Goal: Transaction & Acquisition: Obtain resource

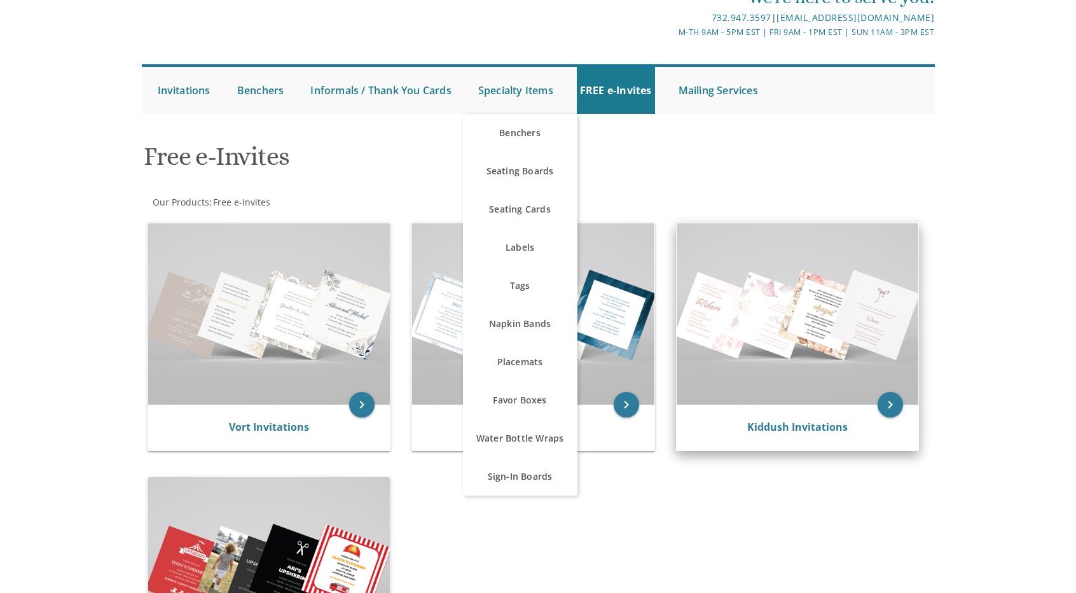
scroll to position [64, 0]
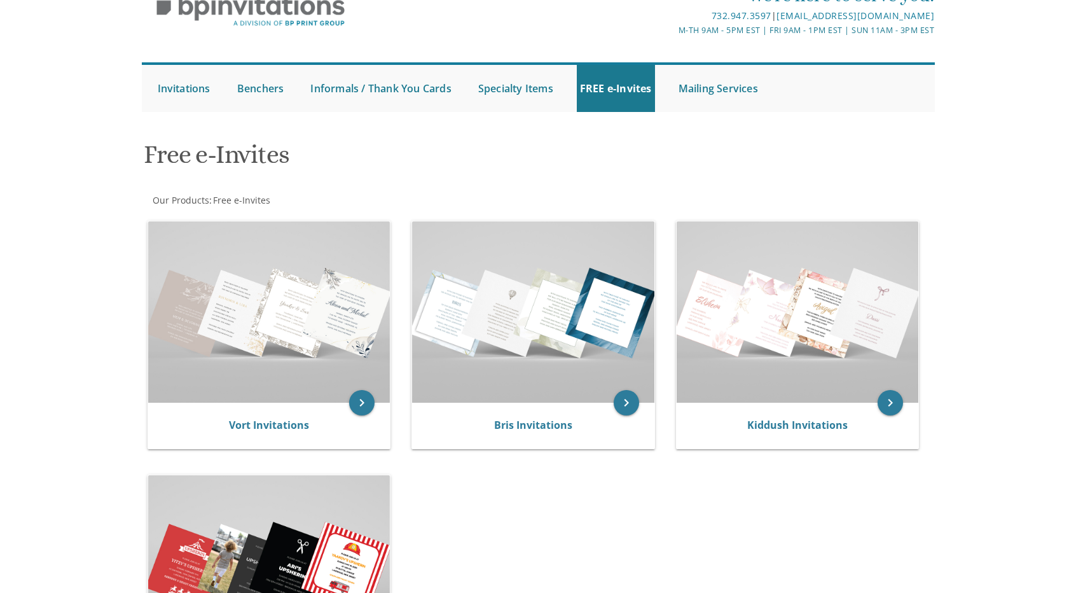
click at [855, 490] on div "keyboard_arrow_right Vort Invitations keyboard_arrow_right Bris Invitations key…" at bounding box center [538, 464] width 793 height 509
click at [552, 315] on img at bounding box center [533, 311] width 242 height 181
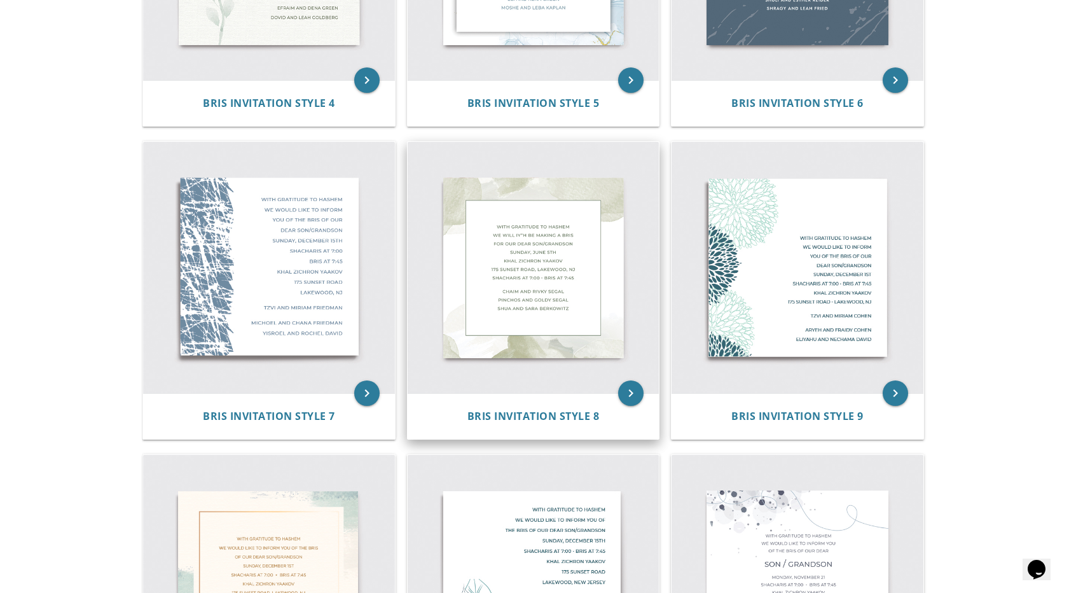
scroll to position [191, 0]
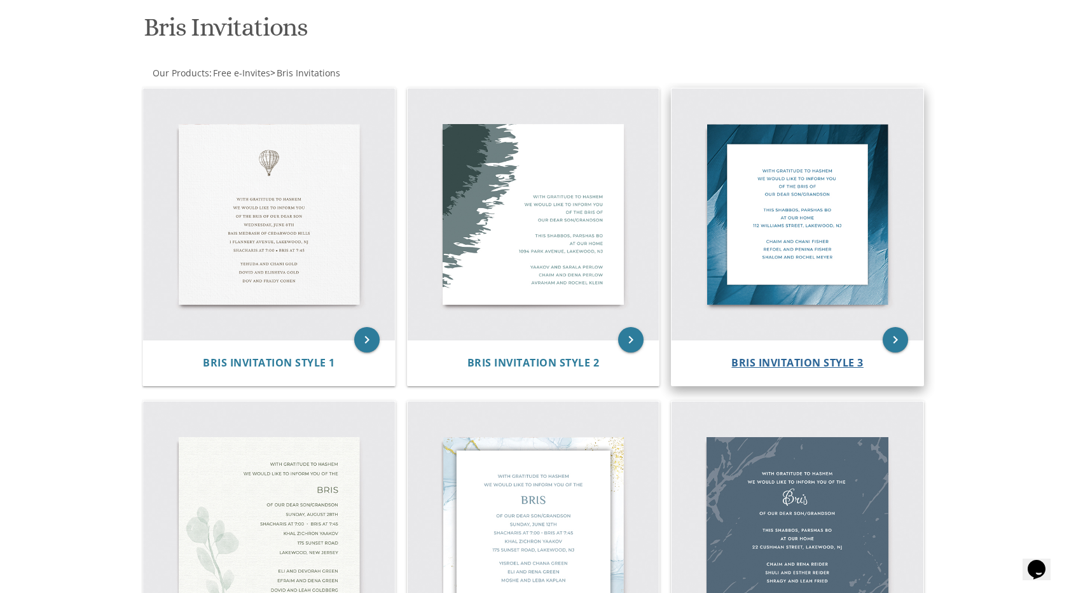
drag, startPoint x: 861, startPoint y: 354, endPoint x: 833, endPoint y: 364, distance: 29.8
click at [861, 354] on div "Bris Invitation Style 3" at bounding box center [797, 363] width 252 height 46
click at [833, 364] on span "Bris Invitation Style 3" at bounding box center [797, 362] width 132 height 14
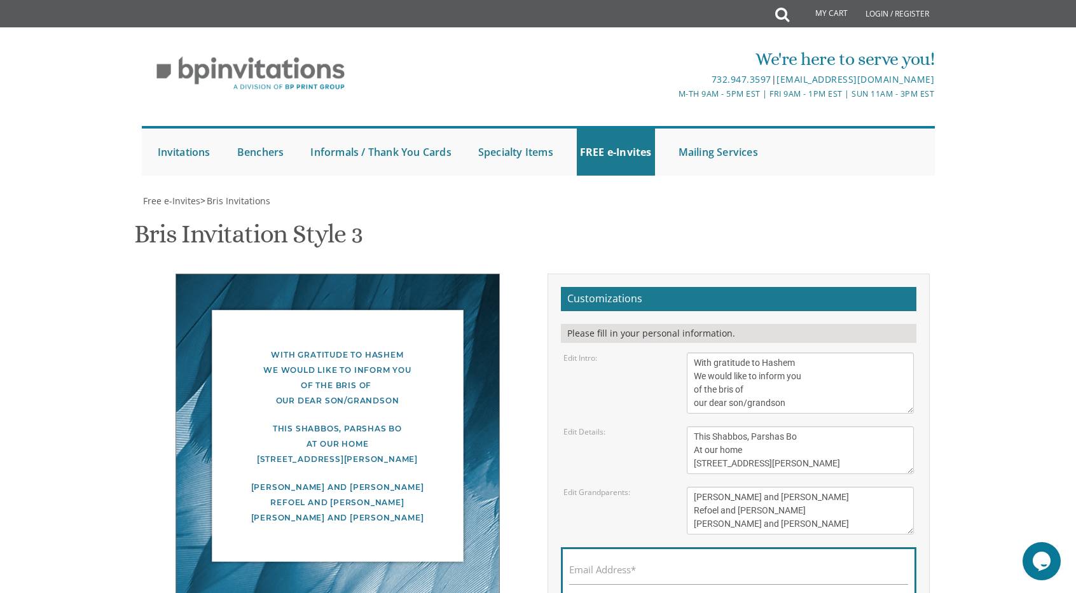
click at [717, 366] on textarea "With gratitude to Hashem We would like to inform you of the bris of our dear so…" at bounding box center [801, 382] width 228 height 61
click at [713, 366] on textarea "With gratitude to Hashem We would like to inform you of the bris of our dear so…" at bounding box center [801, 382] width 228 height 61
type textarea "With tremendous gratitude to Hashem We would like to inform you of the bris of …"
click at [772, 426] on textarea "This Shabbos, Parshas Bo At our home 100 Williams Street, Lakewood, NJ" at bounding box center [801, 450] width 228 height 48
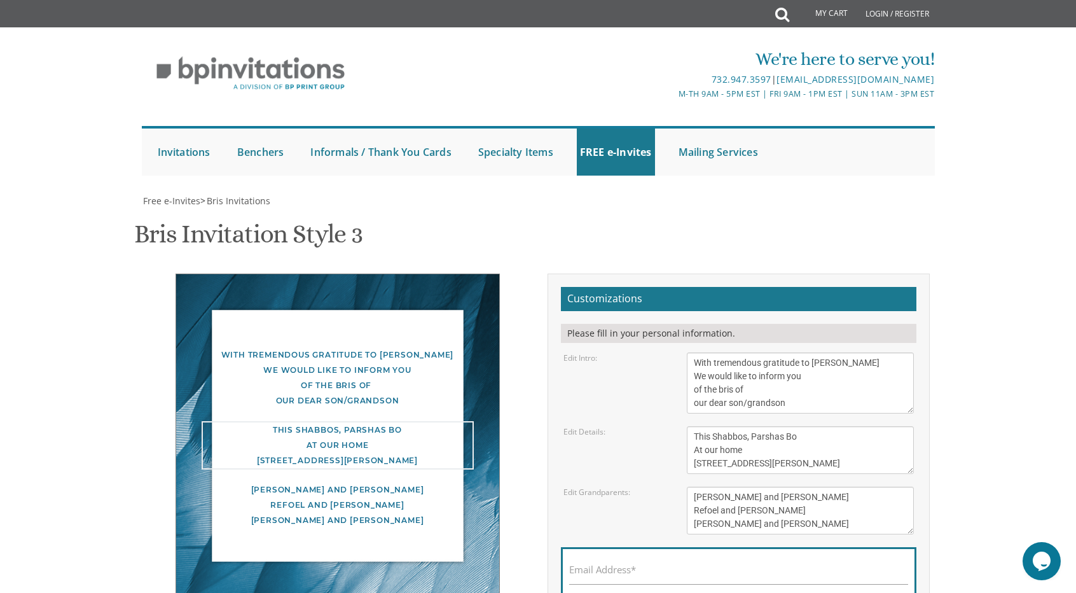
click at [808, 426] on textarea "This Shabbos, Parshas Bo At our home 100 Williams Street, Lakewood, NJ" at bounding box center [801, 450] width 228 height 48
drag, startPoint x: 804, startPoint y: 376, endPoint x: 670, endPoint y: 376, distance: 134.2
click at [670, 426] on div "Edit Details: This Shabbos, Parshas Bo At our home 100 Williams Street, Lakewoo…" at bounding box center [739, 450] width 370 height 48
drag, startPoint x: 771, startPoint y: 382, endPoint x: 688, endPoint y: 389, distance: 83.0
click at [688, 426] on textarea "This Shabbos, Parshas Bo At our home 100 Williams Street, Lakewood, NJ" at bounding box center [801, 450] width 228 height 48
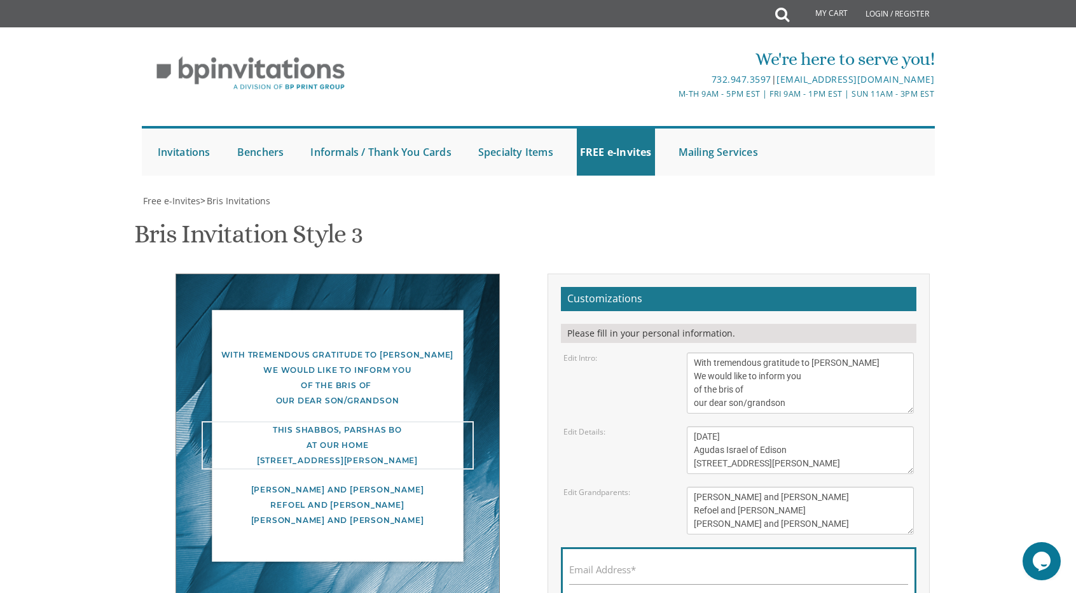
drag, startPoint x: 827, startPoint y: 395, endPoint x: 677, endPoint y: 395, distance: 150.1
click at [677, 426] on div "This Shabbos, Parshas Bo At our home 100 Williams Street, Lakewood, NJ" at bounding box center [800, 450] width 247 height 48
type textarea "Thursday, October 16 Agudas Israel of Edison 1131 Raritan Ave, Highland Park, NJ"
drag, startPoint x: 780, startPoint y: 455, endPoint x: 654, endPoint y: 413, distance: 132.7
click at [654, 413] on form "Customizations Please fill in your personal information. Edit Intro: With grati…" at bounding box center [738, 467] width 355 height 360
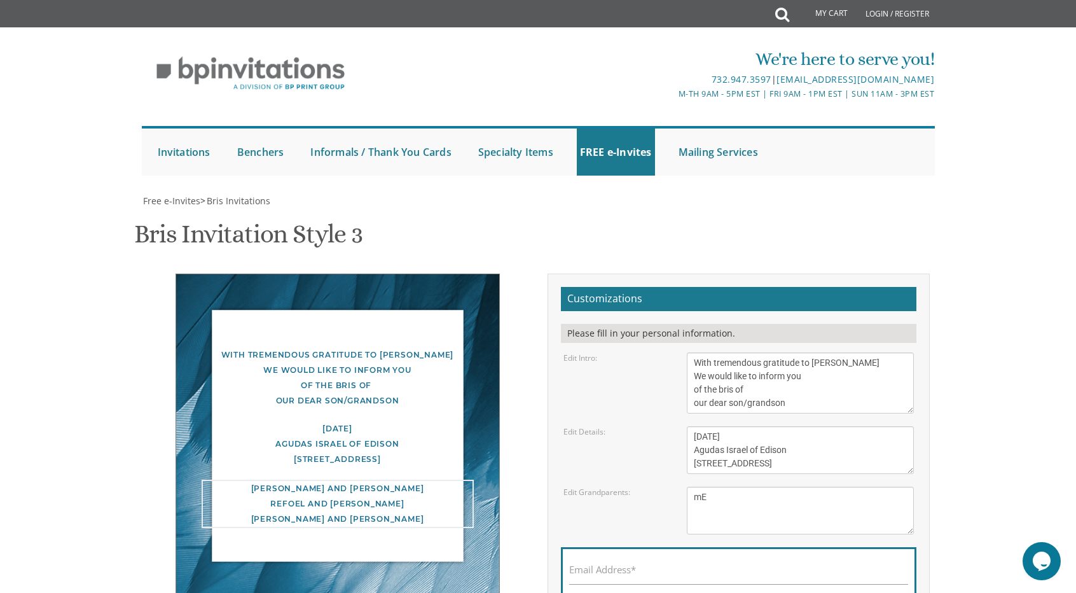
type textarea "m"
type textarea "Mezzy and Tzipora Strenger"
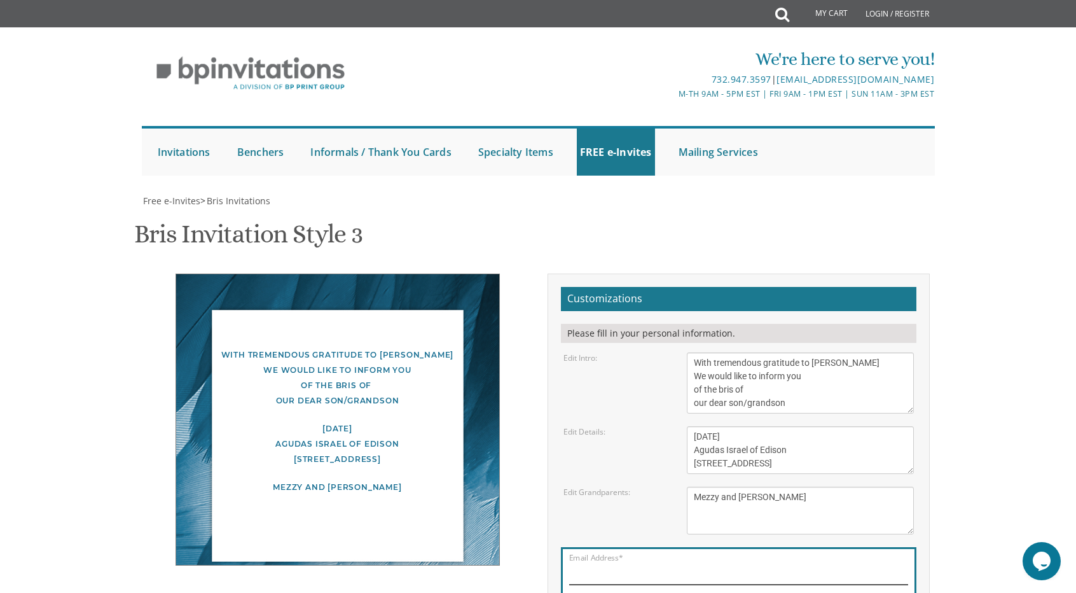
click at [640, 568] on input "Email Address*" at bounding box center [738, 576] width 339 height 16
drag, startPoint x: 794, startPoint y: 520, endPoint x: 731, endPoint y: 513, distance: 63.3
click at [733, 513] on textarea "Chaim and Chani Fisher Refoel and Penina Fisher Shalom and Rochel Meyer" at bounding box center [801, 510] width 228 height 48
click at [727, 517] on textarea "Chaim and Chani Fisher Refoel and Penina Fisher Shalom and Rochel Meyer" at bounding box center [801, 510] width 228 height 48
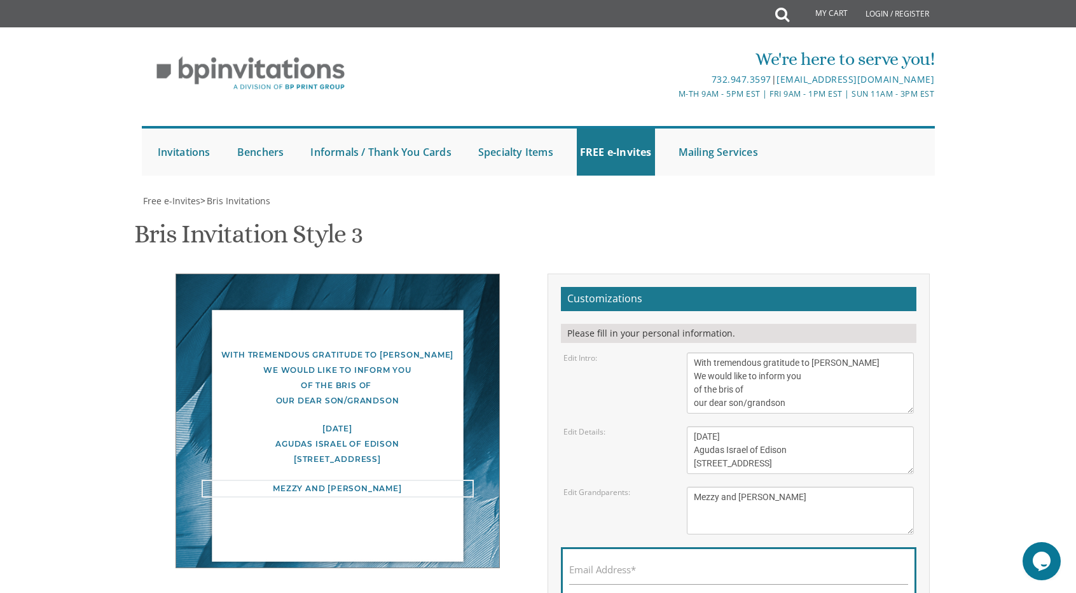
click at [827, 495] on textarea "Chaim and Chani Fisher Refoel and Penina Fisher Shalom and Rochel Meyer" at bounding box center [801, 510] width 228 height 48
click at [376, 444] on div "[DATE] Agudas Israel of Edison [STREET_ADDRESS]" at bounding box center [338, 444] width 272 height 46
click at [375, 433] on div "[DATE] Agudas Israel of Edison [STREET_ADDRESS]" at bounding box center [338, 444] width 272 height 46
click at [729, 287] on form "Customizations Please fill in your personal information. Edit Intro: With grati…" at bounding box center [738, 467] width 355 height 360
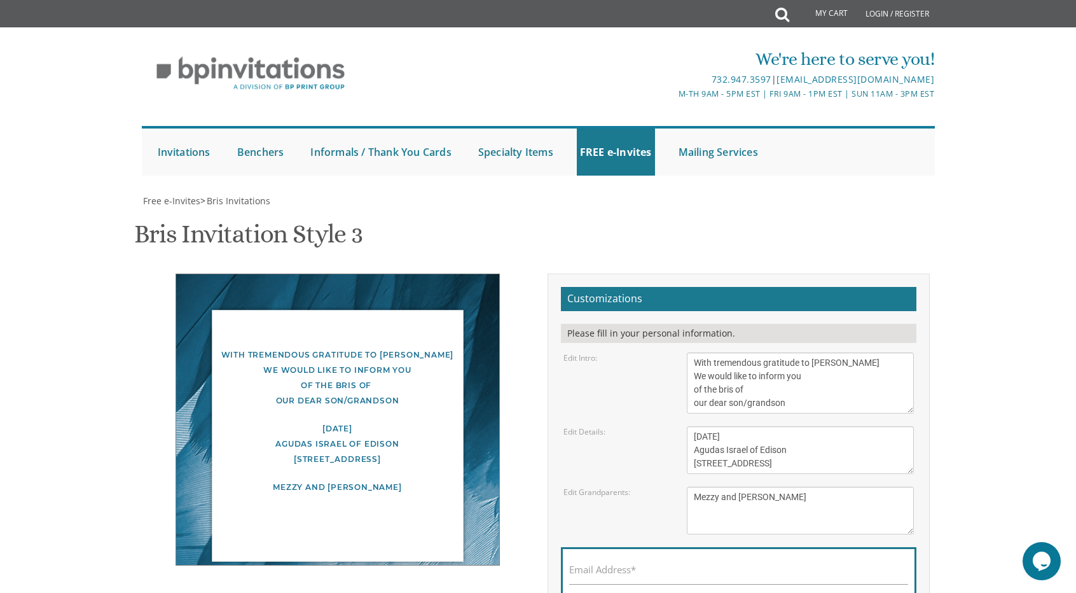
click at [329, 347] on div "With tremendous gratitude to Hashem We would like to inform you of the bris of …" at bounding box center [338, 377] width 272 height 61
click at [328, 347] on div "With tremendous gratitude to Hashem We would like to inform you of the bris of …" at bounding box center [338, 377] width 272 height 61
drag, startPoint x: 332, startPoint y: 187, endPoint x: 333, endPoint y: 213, distance: 26.1
click at [332, 421] on div "[DATE] Agudas Israel of Edison [STREET_ADDRESS]" at bounding box center [338, 444] width 272 height 46
click at [334, 273] on div "With tremendous gratitude to Hashem We would like to inform you of the bris of …" at bounding box center [338, 419] width 324 height 292
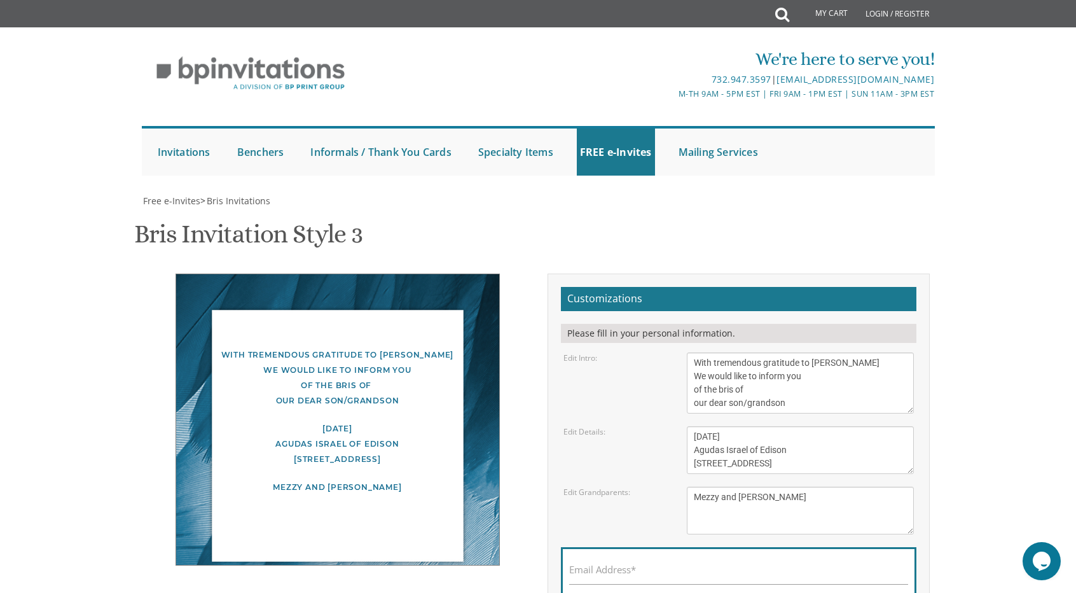
drag, startPoint x: 759, startPoint y: 175, endPoint x: 832, endPoint y: 1, distance: 189.0
click at [762, 426] on textarea "This Shabbos, Parshas Bo At our home 100 Williams Street, Lakewood, NJ" at bounding box center [801, 450] width 228 height 48
click at [788, 547] on div "Email Address*" at bounding box center [738, 572] width 355 height 51
drag, startPoint x: 423, startPoint y: 245, endPoint x: 415, endPoint y: 238, distance: 10.9
click at [422, 273] on div "With tremendous gratitude to Hashem We would like to inform you of the bris of …" at bounding box center [338, 419] width 324 height 292
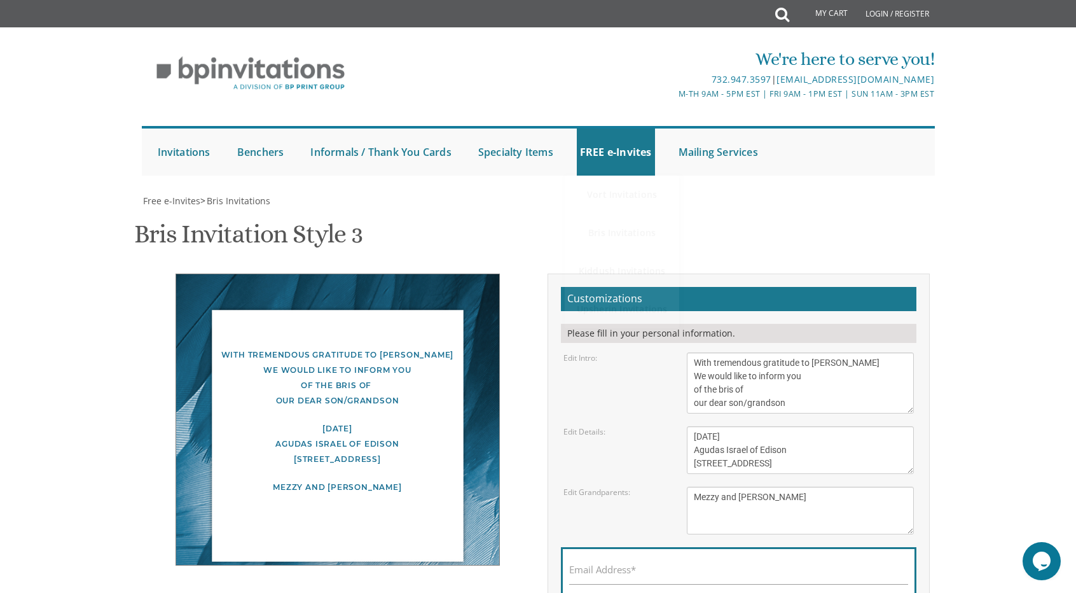
drag, startPoint x: 401, startPoint y: 230, endPoint x: 398, endPoint y: 202, distance: 28.2
click at [401, 479] on div "Mezzy and [PERSON_NAME]" at bounding box center [338, 486] width 272 height 15
click at [397, 421] on div "[DATE] Agudas Israel of Edison [STREET_ADDRESS]" at bounding box center [338, 444] width 272 height 46
click at [413, 421] on div "[DATE] Agudas Israel of Edison [STREET_ADDRESS]" at bounding box center [338, 444] width 272 height 46
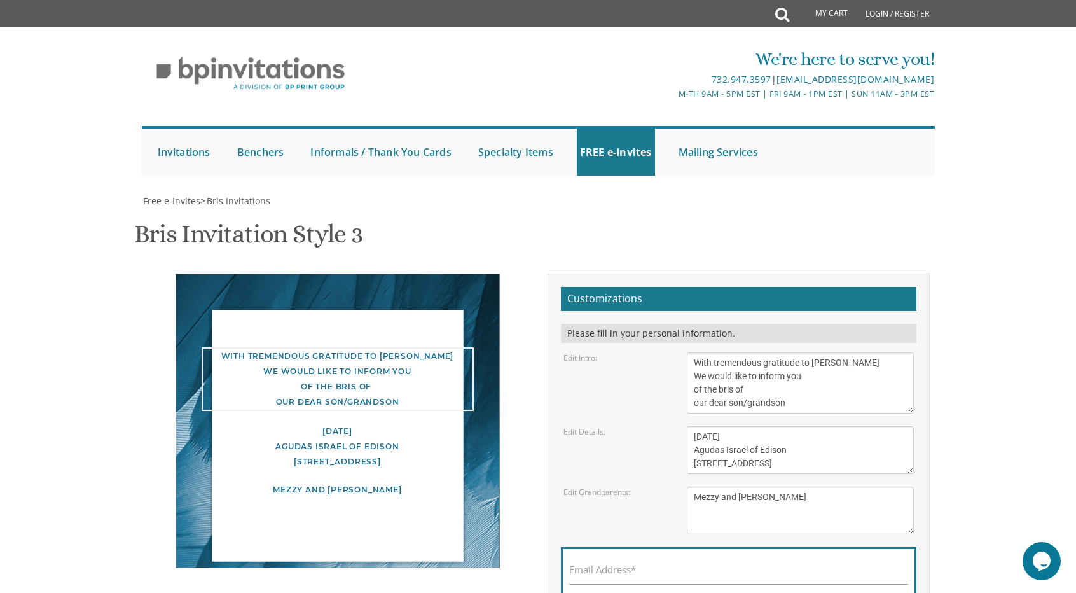
drag, startPoint x: 825, startPoint y: 139, endPoint x: 734, endPoint y: 137, distance: 90.9
click at [734, 352] on textarea "With gratitude to Hashem We would like to inform you of the bris of our dear so…" at bounding box center [801, 382] width 228 height 61
click at [835, 287] on form "Customizations Please fill in your personal information. Edit Intro: With grati…" at bounding box center [738, 467] width 355 height 360
drag, startPoint x: 798, startPoint y: 146, endPoint x: 640, endPoint y: 91, distance: 167.5
click at [640, 287] on form "Customizations Please fill in your personal information. Edit Intro: With grati…" at bounding box center [738, 467] width 355 height 360
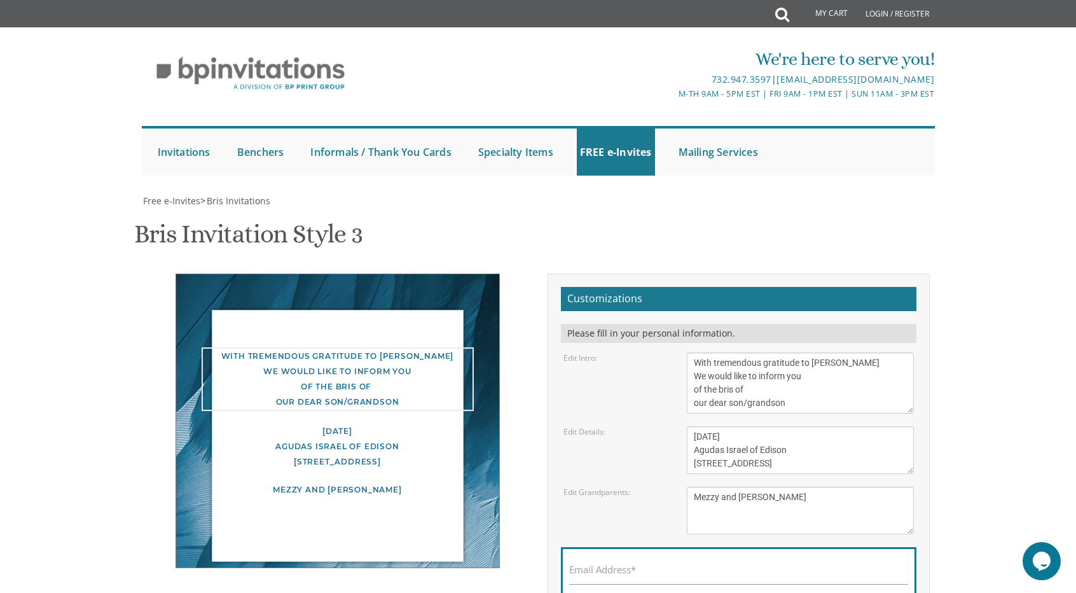
click at [804, 352] on textarea "With gratitude to Hashem We would like to inform you of the bris of our dear so…" at bounding box center [801, 382] width 228 height 61
click at [788, 352] on textarea "With gratitude to Hashem We would like to inform you of the bris of our dear so…" at bounding box center [801, 382] width 228 height 61
click at [705, 352] on textarea "With gratitude to Hashem We would like to inform you of the bris of our dear so…" at bounding box center [801, 382] width 228 height 61
click at [708, 352] on textarea "With gratitude to Hashem We would like to inform you of the bris of our dear so…" at bounding box center [801, 382] width 228 height 61
click at [752, 352] on textarea "With gratitude to Hashem We would like to inform you of the bris of our dear so…" at bounding box center [801, 382] width 228 height 61
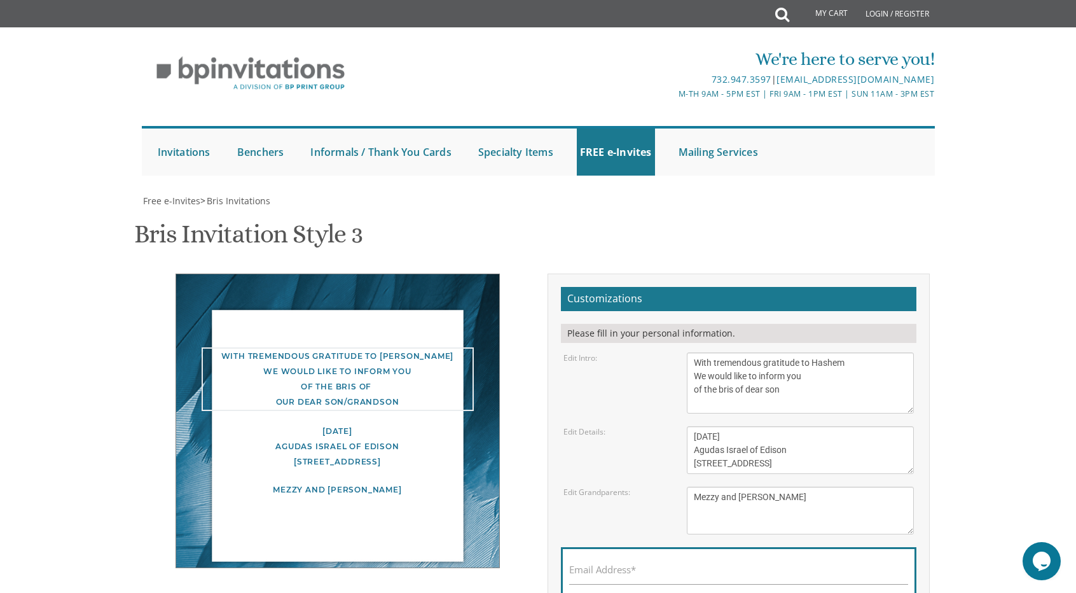
click at [752, 352] on textarea "With gratitude to Hashem We would like to inform you of the bris of our dear so…" at bounding box center [801, 382] width 228 height 61
click at [794, 352] on textarea "With gratitude to Hashem We would like to inform you of the bris of our dear so…" at bounding box center [801, 382] width 228 height 61
type textarea "With tremendous gratitude to Hashem We would like to inform you of the bris of …"
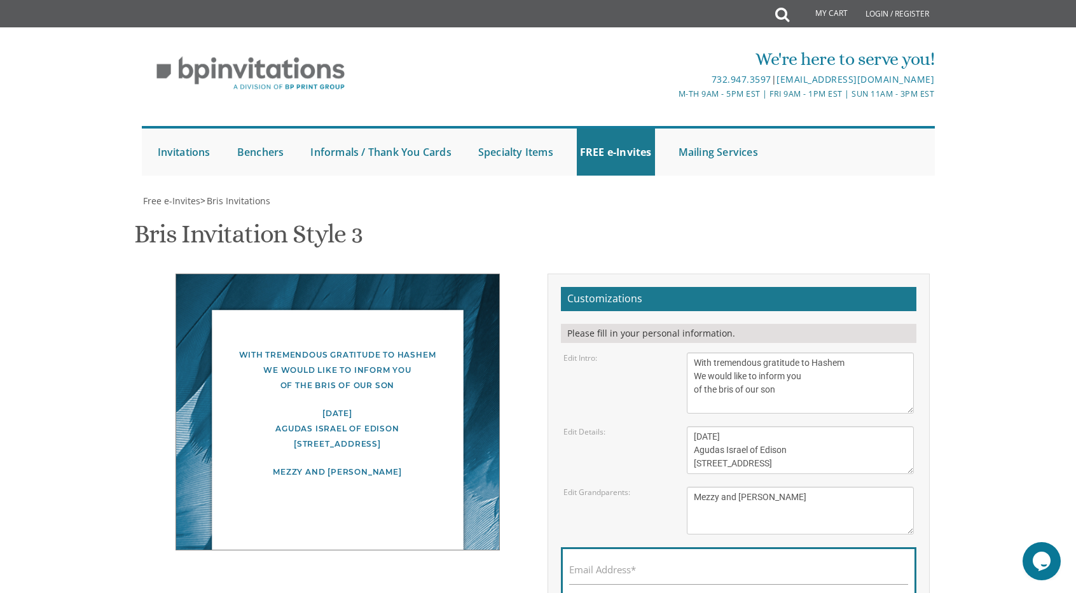
click at [537, 273] on div "With tremendous gratitude to Hashem We would like to inform you of the bris of …" at bounding box center [337, 419] width 401 height 293
drag, startPoint x: 799, startPoint y: 136, endPoint x: 682, endPoint y: 105, distance: 121.1
click at [682, 352] on div "With gratitude to Hashem We would like to inform you of the bris of our dear so…" at bounding box center [800, 382] width 247 height 61
drag, startPoint x: 843, startPoint y: 207, endPoint x: 626, endPoint y: 169, distance: 220.7
click at [626, 287] on form "Customizations Please fill in your personal information. Edit Intro: With grati…" at bounding box center [738, 467] width 355 height 360
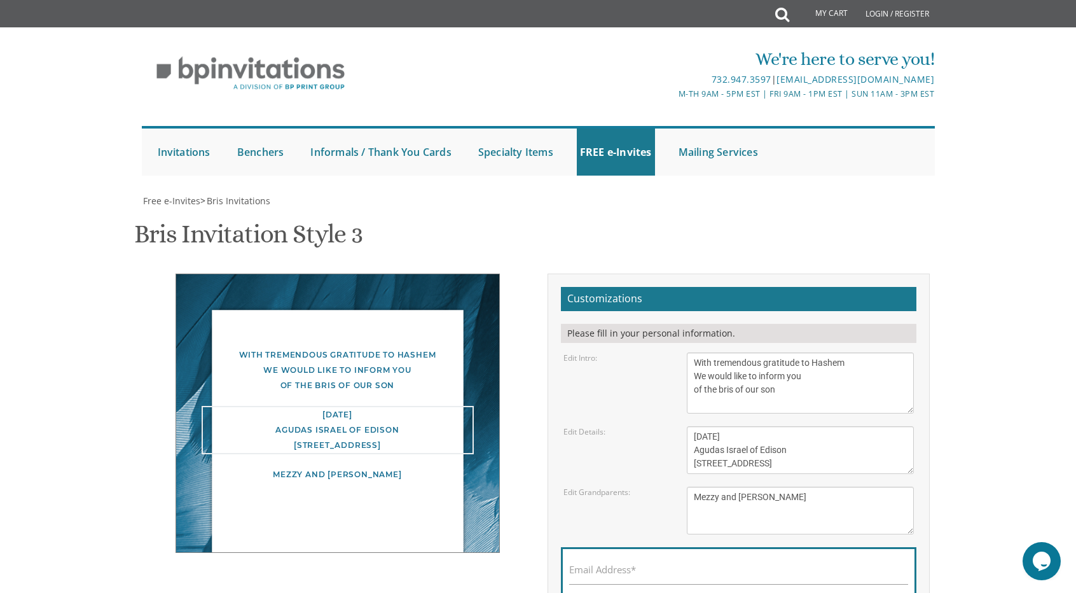
click at [511, 273] on div "With tremendous gratitude to Hashem We would like to inform you of the bris of …" at bounding box center [337, 412] width 382 height 279
click at [612, 486] on div "Edit Grandparents: Chaim and Chani Fisher Refoel and Penina Fisher Shalom and R…" at bounding box center [739, 510] width 370 height 48
click at [480, 273] on div "With tremendous gratitude to Hashem We would like to inform you of the bris of …" at bounding box center [338, 411] width 324 height 277
click at [520, 273] on div "With tremendous gratitude to Hashem We would like to inform you of the bris of …" at bounding box center [337, 411] width 382 height 277
click at [644, 426] on div "Edit Details: This Shabbos, Parshas Bo At our home 100 Williams Street, Lakewoo…" at bounding box center [739, 450] width 370 height 48
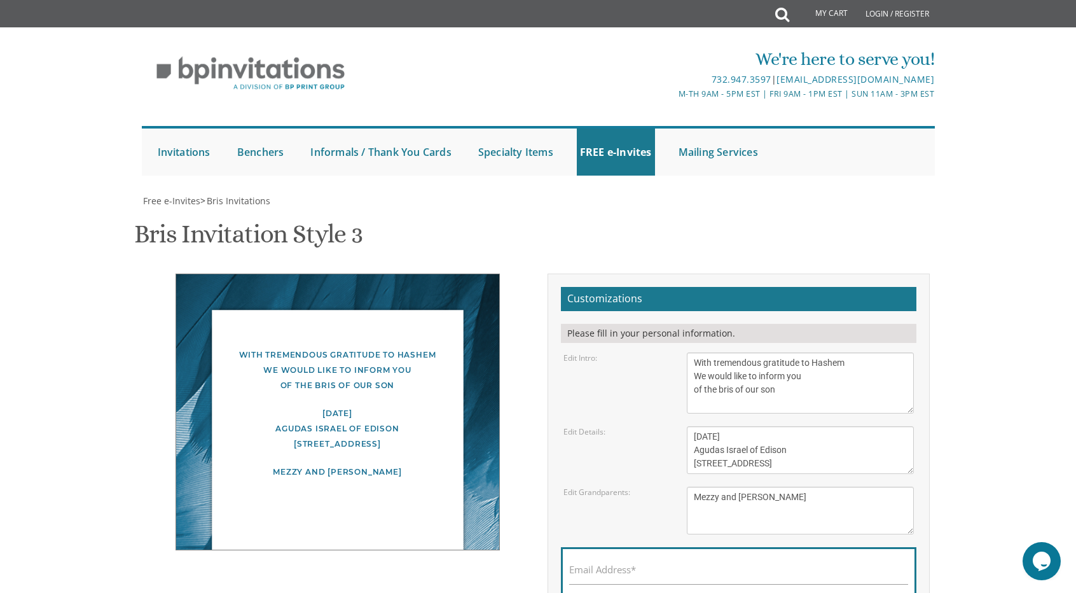
click at [751, 486] on textarea "Chaim and Chani Fisher Refoel and Penina Fisher Shalom and Rochel Meyer" at bounding box center [801, 510] width 228 height 48
click at [749, 486] on textarea "Chaim and Chani Fisher Refoel and Penina Fisher Shalom and Rochel Meyer" at bounding box center [801, 510] width 228 height 48
click at [729, 486] on textarea "Chaim and Chani Fisher Refoel and Penina Fisher Shalom and Rochel Meyer" at bounding box center [801, 510] width 228 height 48
click at [696, 486] on textarea "Chaim and Chani Fisher Refoel and Penina Fisher Shalom and Rochel Meyer" at bounding box center [801, 510] width 228 height 48
type textarea "Mezzy and [PERSON_NAME]"
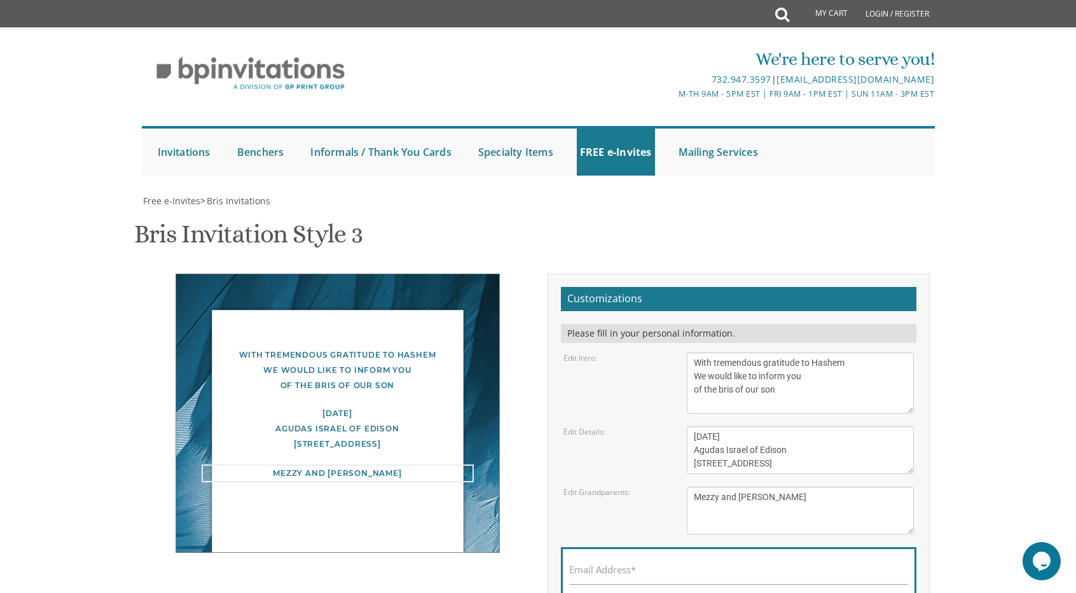
click at [612, 426] on div "Edit Details: This Shabbos, Parshas Bo At our home 100 Williams Street, Lakewoo…" at bounding box center [739, 450] width 370 height 48
click at [693, 426] on textarea "This Shabbos, Parshas Bo At our home 100 Williams Street, Lakewood, NJ" at bounding box center [801, 450] width 228 height 48
type textarea "[DATE] Agudas Israel of Edison [STREET_ADDRESS]"
click at [649, 352] on div "Edit Intro: With gratitude to Hashem We would like to inform you of the bris of…" at bounding box center [739, 382] width 370 height 61
click at [688, 352] on textarea "With gratitude to Hashem We would like to inform you of the bris of our dear so…" at bounding box center [801, 382] width 228 height 61
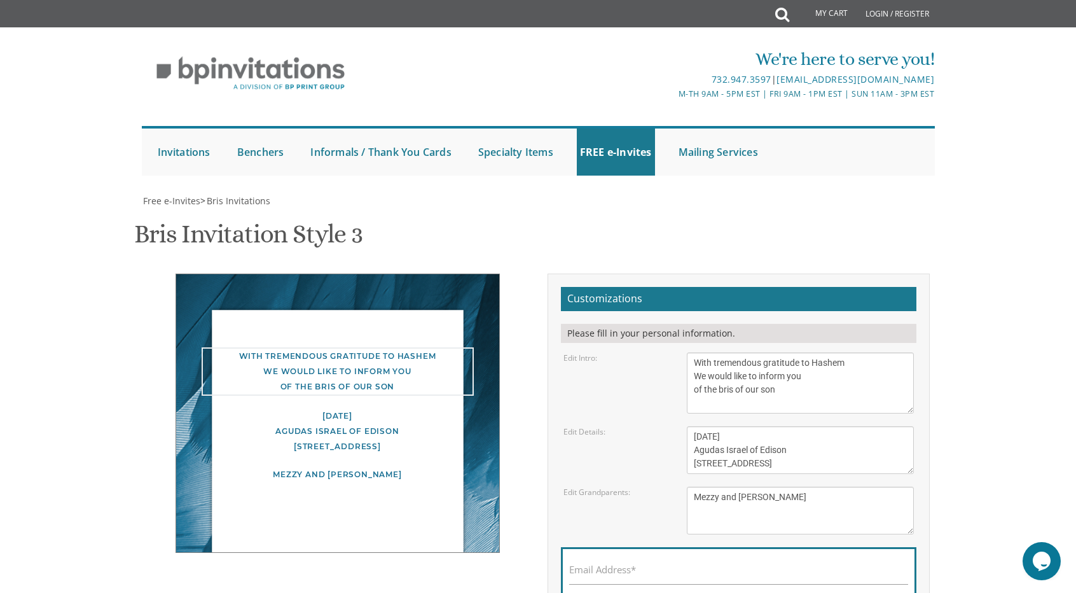
type textarea "With tremendous gratitude to Hashem We would like to inform you of the bris of …"
click at [547, 273] on div "Customizations Please fill in your personal information. Edit Intro: With grati…" at bounding box center [738, 471] width 401 height 396
click at [642, 352] on div "Edit Intro: With gratitude to Hashem We would like to inform you of the bris of…" at bounding box center [739, 382] width 370 height 61
click at [618, 563] on label "Email Address*" at bounding box center [602, 569] width 67 height 13
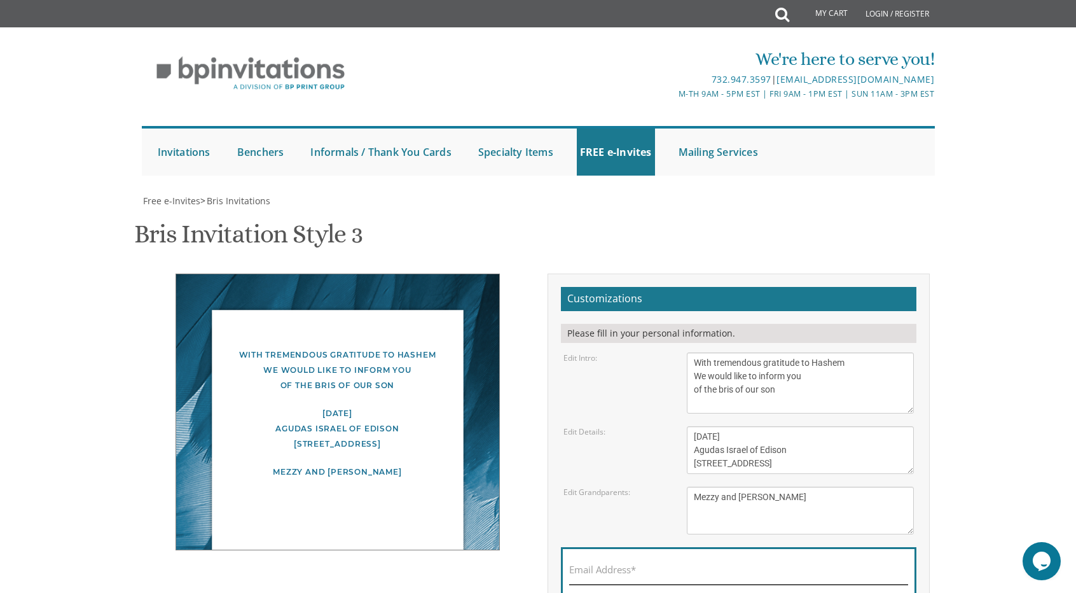
click at [618, 568] on input "Email Address*" at bounding box center [738, 576] width 339 height 16
type input "[EMAIL_ADDRESS][DOMAIN_NAME]"
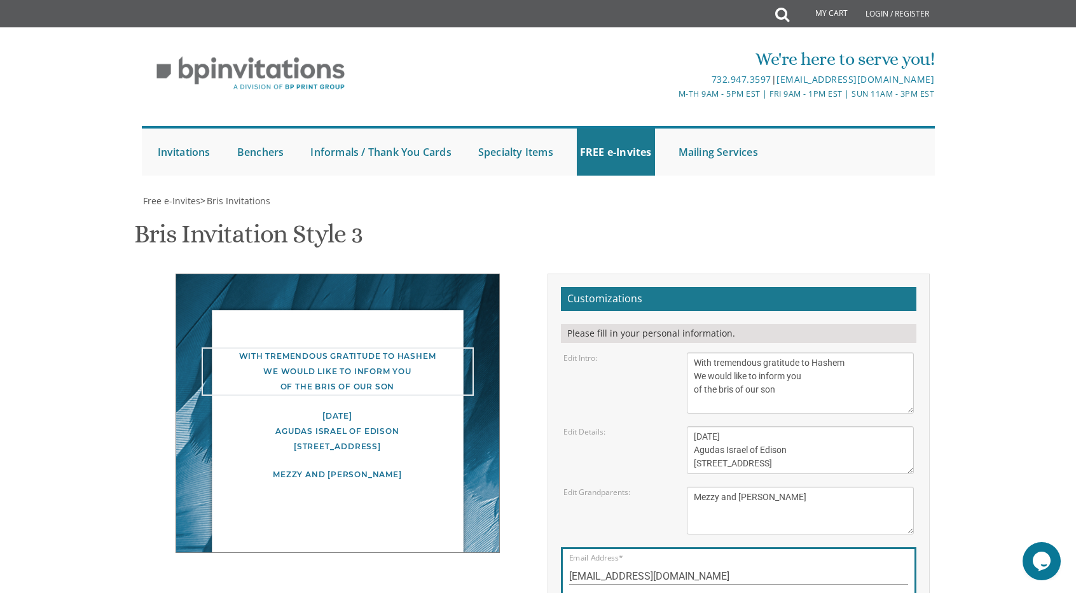
click at [767, 408] on textarea "With gratitude to Hashem We would like to inform you of the bris of our dear so…" at bounding box center [801, 382] width 228 height 61
drag, startPoint x: 796, startPoint y: 278, endPoint x: 671, endPoint y: 246, distance: 129.2
click at [671, 352] on div "Edit Intro: With gratitude to Hashem We would like to inform you of the bris of…" at bounding box center [739, 382] width 370 height 61
click at [778, 426] on textarea "This Shabbos, Parshas Bo At our home 100 Williams Street, Lakewood, NJ" at bounding box center [801, 450] width 228 height 48
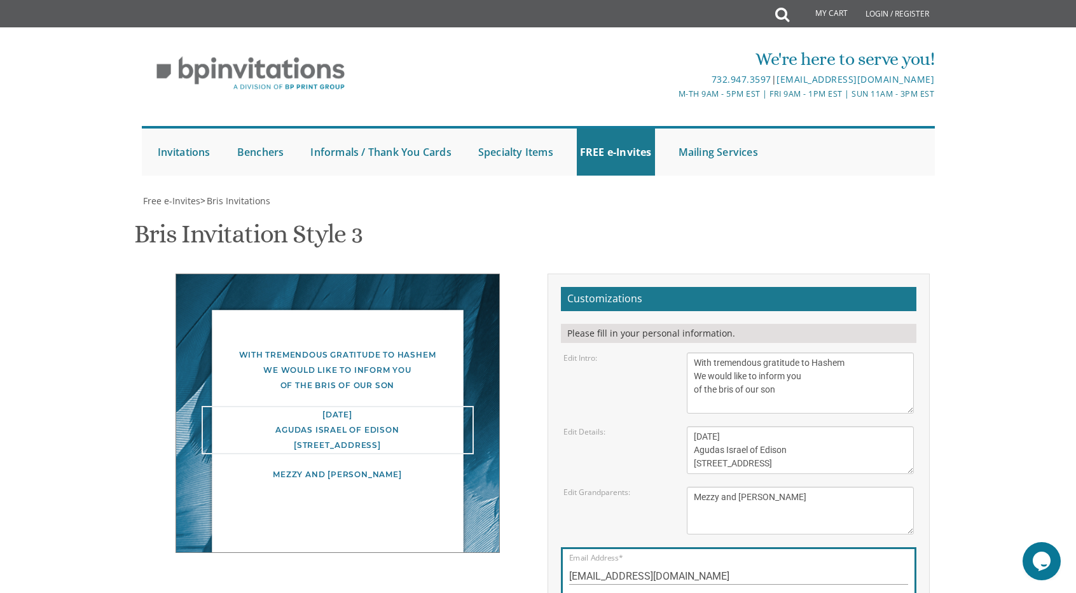
scroll to position [0, 0]
drag, startPoint x: 853, startPoint y: 334, endPoint x: 694, endPoint y: 317, distance: 160.5
click at [694, 426] on textarea "This Shabbos, Parshas Bo At our home 100 Williams Street, Lakewood, NJ" at bounding box center [801, 450] width 228 height 48
drag, startPoint x: 802, startPoint y: 383, endPoint x: 665, endPoint y: 375, distance: 137.6
click at [665, 486] on div "Edit Grandparents: Chaim and Chani Fisher Refoel and Penina Fisher Shalom and R…" at bounding box center [739, 510] width 370 height 48
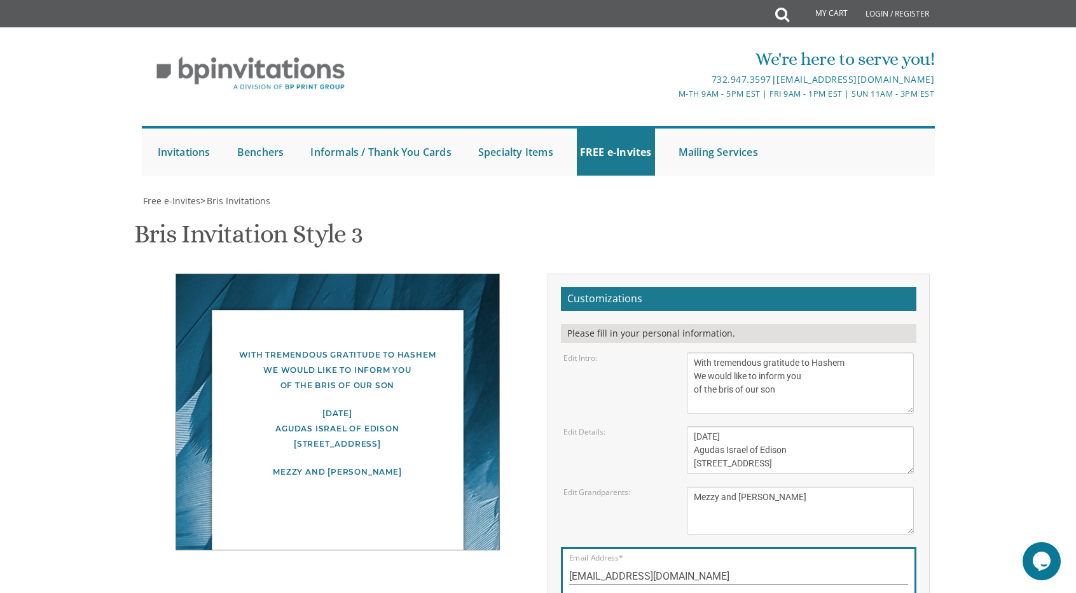
click at [664, 486] on div "Edit Grandparents: Chaim and Chani Fisher Refoel and Penina Fisher Shalom and R…" at bounding box center [739, 510] width 370 height 48
drag, startPoint x: 811, startPoint y: 378, endPoint x: 680, endPoint y: 387, distance: 130.7
click at [680, 486] on div "Chaim and Chani Fisher Refoel and Penina Fisher Shalom and Rochel Meyer" at bounding box center [800, 510] width 247 height 48
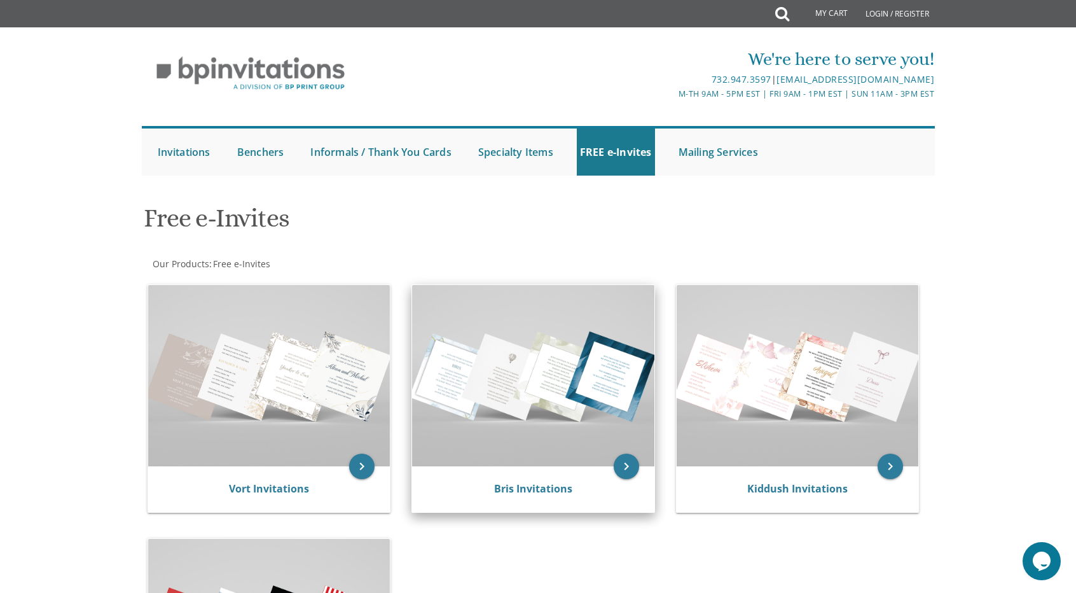
click at [623, 392] on img at bounding box center [533, 375] width 242 height 181
click at [537, 492] on link "Bris Invitations" at bounding box center [533, 488] width 78 height 14
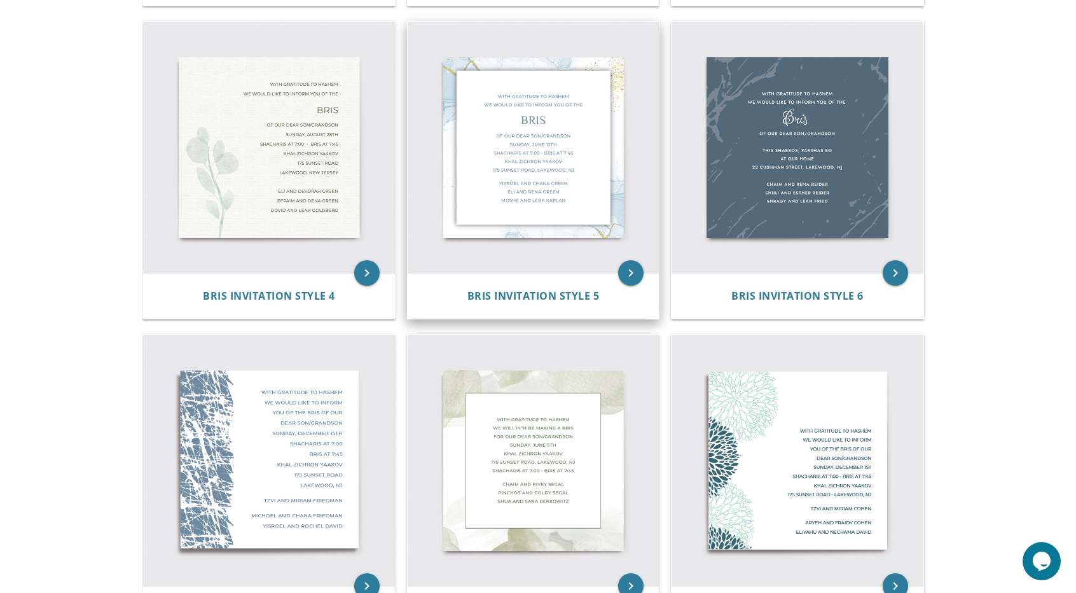
scroll to position [572, 0]
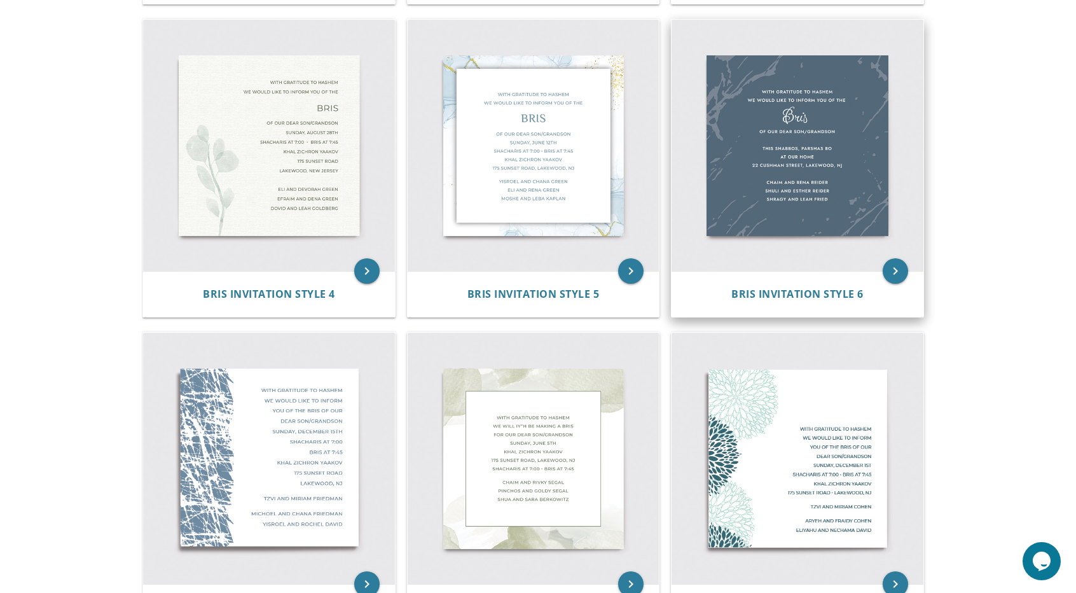
click at [773, 185] on img at bounding box center [797, 146] width 252 height 252
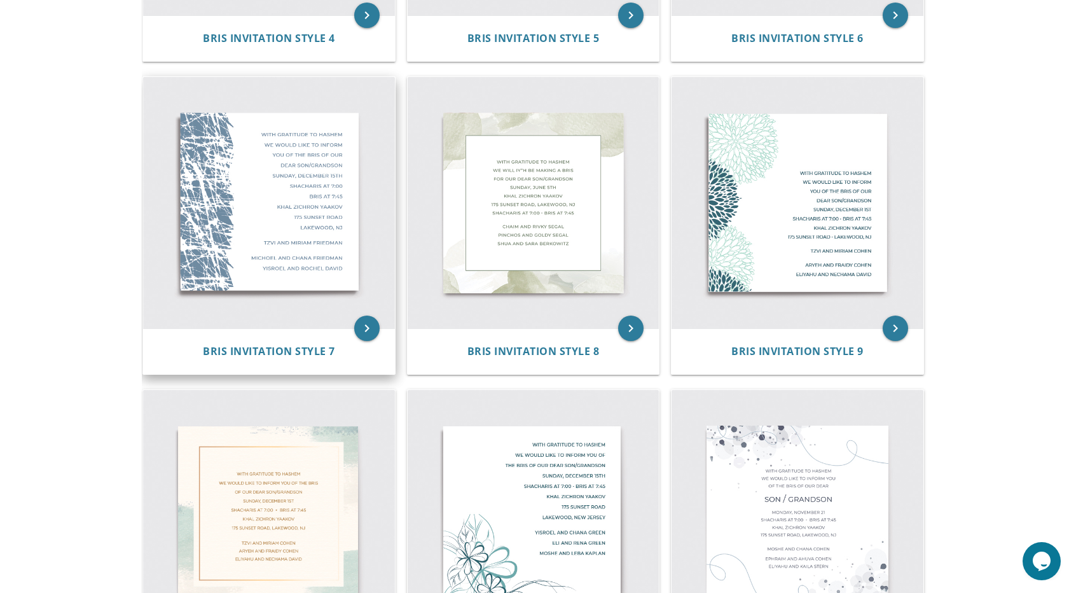
scroll to position [809, 0]
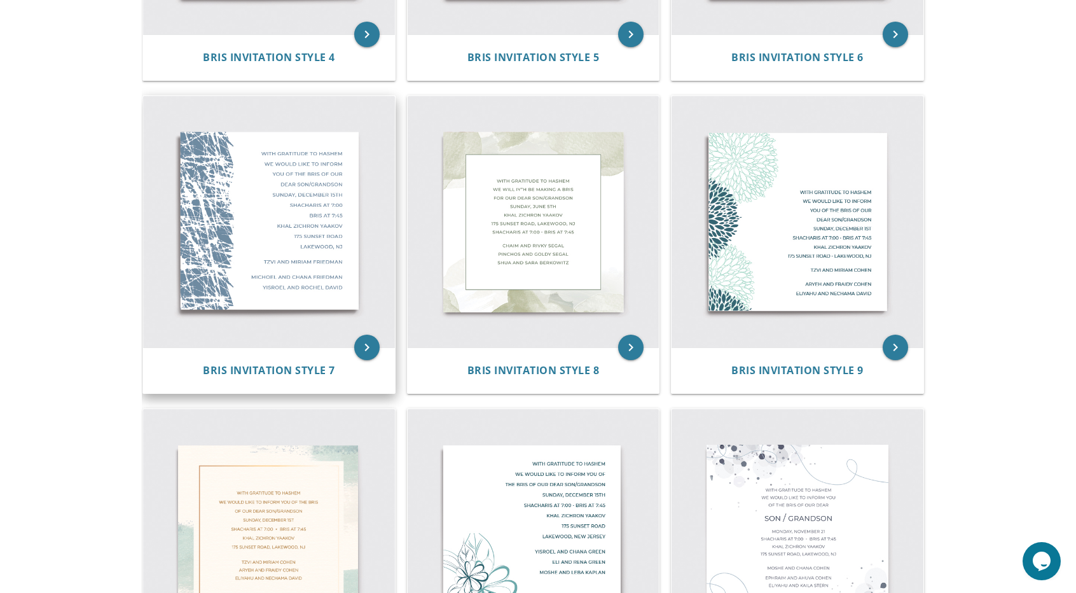
click at [221, 240] on img at bounding box center [269, 222] width 252 height 252
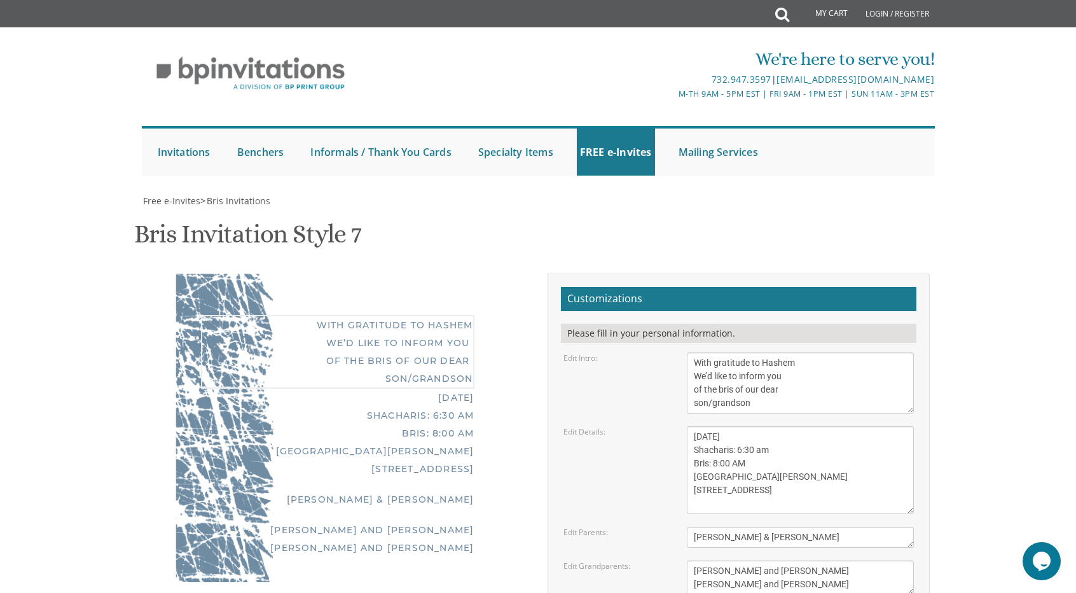
drag, startPoint x: 763, startPoint y: 406, endPoint x: 670, endPoint y: 347, distance: 110.1
click at [670, 350] on form "Customizations Please fill in your personal information. Edit Intro: With grati…" at bounding box center [738, 497] width 355 height 420
paste textarea "tremendous gratitude to Hashem We would like to inform you of the bris of our"
type textarea "With tremendous gratitude to Hashem We would like to inform you of the bris of …"
click at [631, 457] on div "Edit Details: Sunday, May 8th Shacharis: 6:30 am Bris: 8:00 AM Ateres Leah Hall…" at bounding box center [739, 470] width 370 height 88
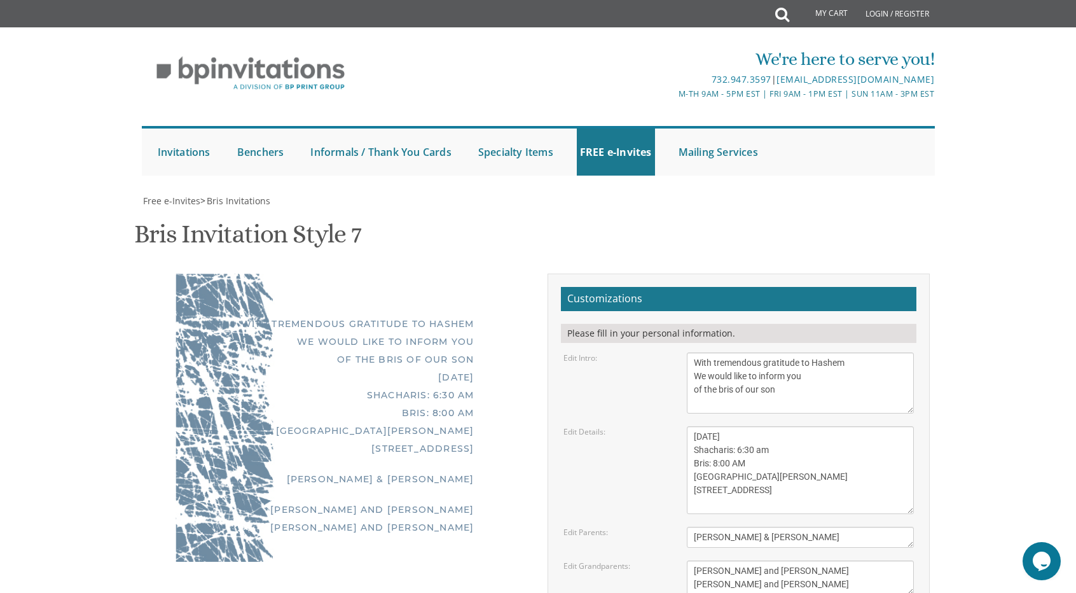
click at [768, 483] on textarea "Sunday, May 8th Shacharis: 6:30 am Bris: 8:00 AM Ateres Leah Hall 805 Cross St …" at bounding box center [801, 470] width 228 height 88
drag, startPoint x: 792, startPoint y: 504, endPoint x: 590, endPoint y: 415, distance: 220.9
click at [590, 415] on form "Customizations Please fill in your personal information. Edit Intro: With grati…" at bounding box center [738, 497] width 355 height 420
paste textarea "Thursday, October 16 Agudas Israel of Edison 1131 Raritan Ave, Highland Park"
click at [621, 458] on div "Edit Details: Sunday, May 8th Shacharis: 6:30 am Bris: 8:00 AM Ateres Leah Hall…" at bounding box center [739, 470] width 370 height 88
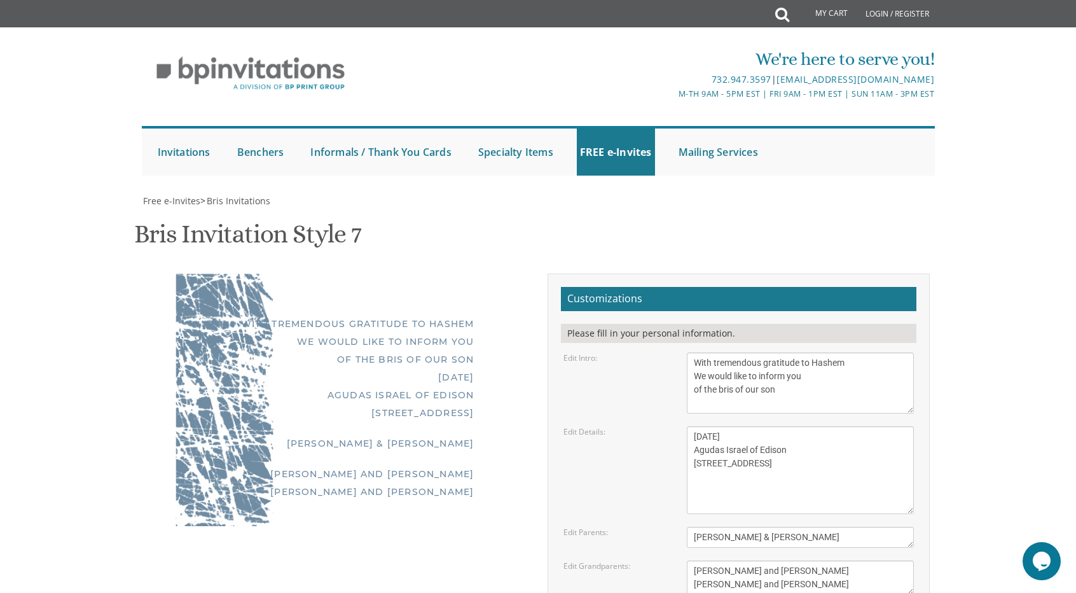
click at [520, 436] on div "With tremendous gratitude to Hashem We would like to inform you of the bris of …" at bounding box center [337, 399] width 382 height 252
click at [715, 439] on textarea "Sunday, May 8th Shacharis: 6:30 am Bris: 8:00 AM Ateres Leah Hall 805 Cross St …" at bounding box center [801, 470] width 228 height 88
click at [696, 438] on textarea "Sunday, May 8th Shacharis: 6:30 am Bris: 8:00 AM Ateres Leah Hall 805 Cross St …" at bounding box center [801, 470] width 228 height 88
click at [687, 426] on textarea "Sunday, May 8th Shacharis: 6:30 am Bris: 8:00 AM Ateres Leah Hall 805 Cross St …" at bounding box center [801, 470] width 228 height 88
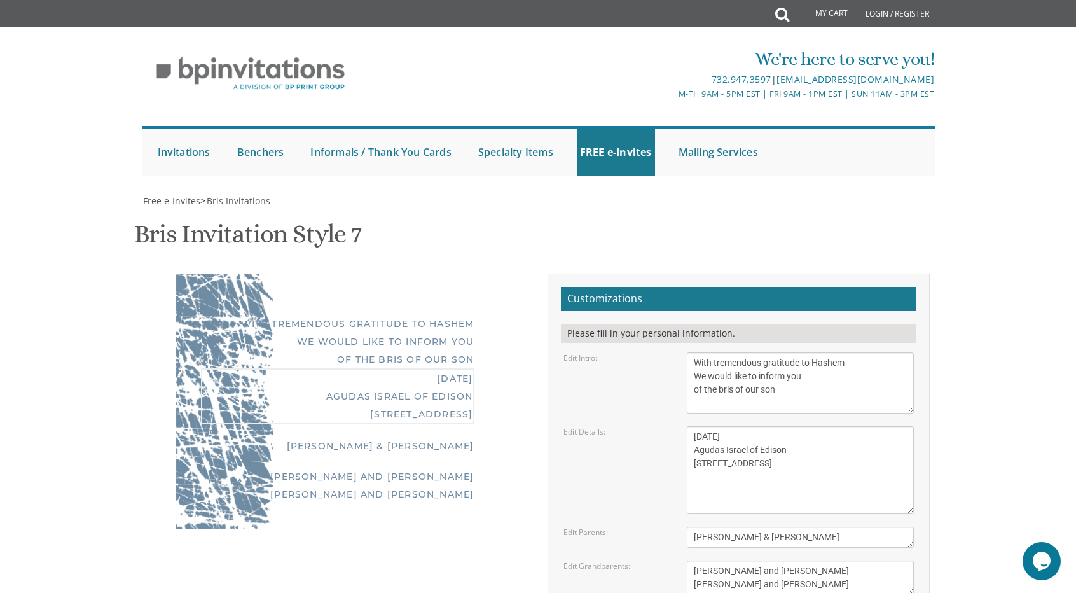
click at [607, 426] on div "Edit Details: Sunday, May 8th Shacharis: 6:30 am Bris: 8:00 AM Ateres Leah Hall…" at bounding box center [739, 470] width 370 height 88
click at [759, 426] on textarea "Sunday, May 8th Shacharis: 6:30 am Bris: 8:00 AM Ateres Leah Hall 805 Cross St …" at bounding box center [801, 470] width 228 height 88
click at [812, 426] on textarea "Sunday, May 8th Shacharis: 6:30 am Bris: 8:00 AM Ateres Leah Hall 805 Cross St …" at bounding box center [801, 470] width 228 height 88
click at [761, 426] on textarea "Sunday, May 8th Shacharis: 6:30 am Bris: 8:00 AM Ateres Leah Hall 805 Cross St …" at bounding box center [801, 470] width 228 height 88
click at [811, 426] on textarea "Sunday, May 8th Shacharis: 6:30 am Bris: 8:00 AM Ateres Leah Hall 805 Cross St …" at bounding box center [801, 470] width 228 height 88
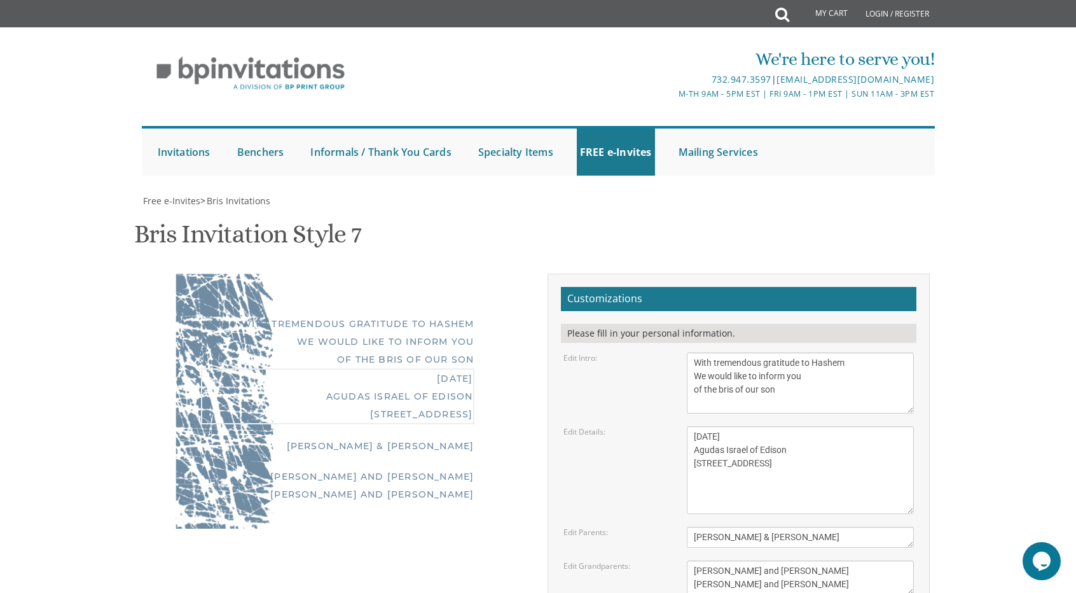
type textarea "Thursday, October 16 Agudas Israel of Edison 1131 Raritan Ave Highland Park, NJ"
click at [590, 391] on form "Customizations Please fill in your personal information. Edit Intro: With grati…" at bounding box center [738, 497] width 355 height 420
click at [781, 527] on textarea "Tzvi & Miriam Friedman" at bounding box center [801, 537] width 228 height 21
drag, startPoint x: 808, startPoint y: 408, endPoint x: 582, endPoint y: 410, distance: 225.1
click at [582, 527] on div "Edit Parents: Tzvi & Miriam Friedman" at bounding box center [739, 537] width 370 height 21
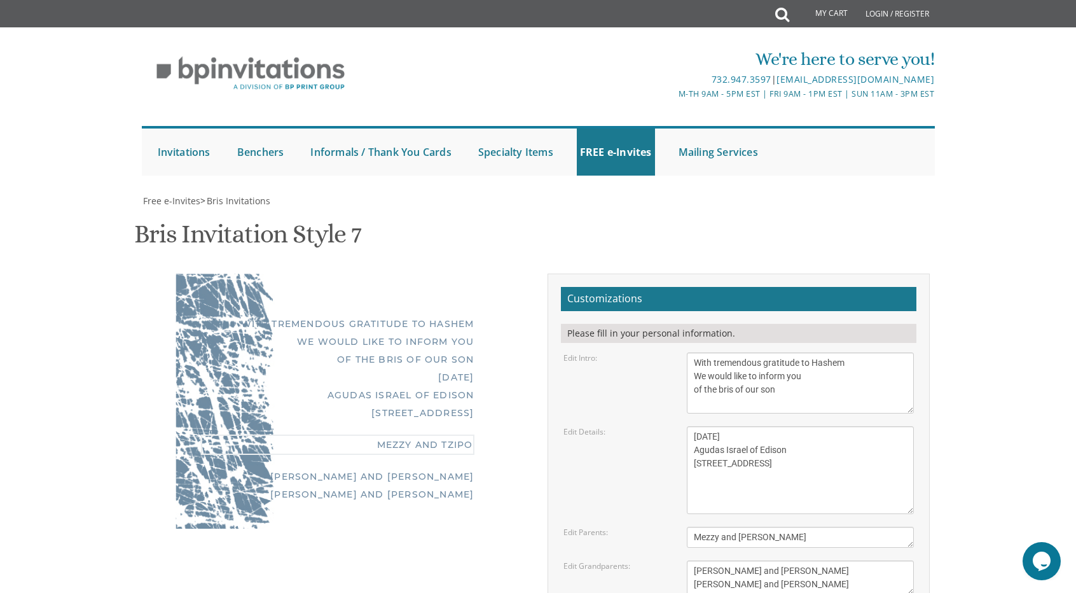
type textarea "Mezzy and [PERSON_NAME]"
click at [618, 560] on div "Edit Grandparents: Michoel and Chana Friedman Yisroel and Rochel David" at bounding box center [739, 577] width 370 height 34
drag, startPoint x: 801, startPoint y: 460, endPoint x: 617, endPoint y: 434, distance: 185.7
click at [617, 560] on div "Edit Grandparents: Michoel and Chana Friedman Yisroel and Rochel David" at bounding box center [739, 577] width 370 height 34
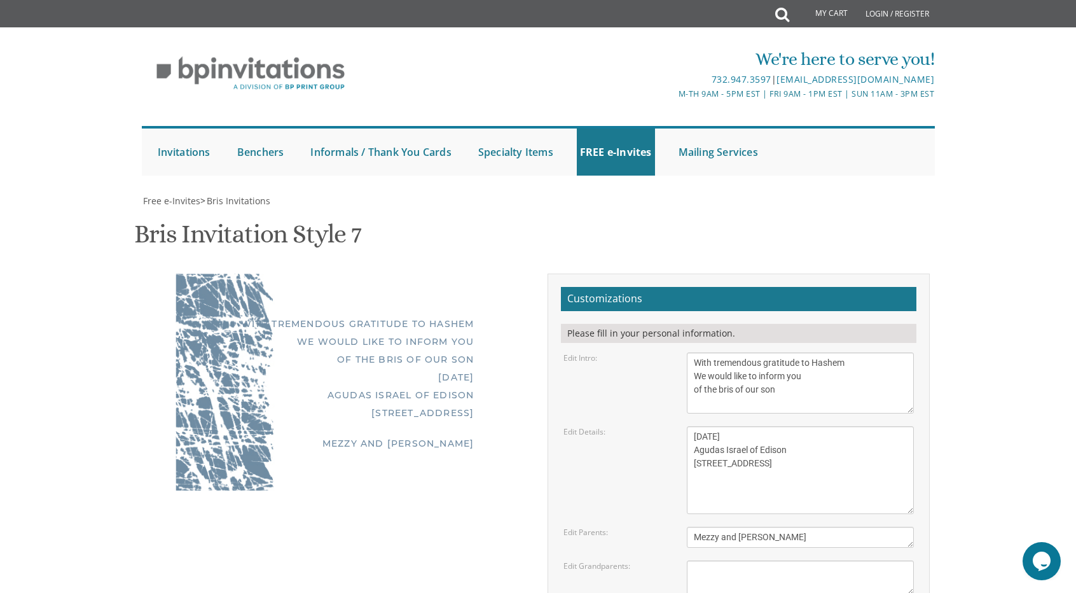
click at [403, 453] on div "With tremendous gratitude to Hashem We would like to inform you of the bris of …" at bounding box center [538, 501] width 802 height 456
click at [735, 352] on textarea "With gratitude to Hashem We’d like to inform you of the bris of our dear son/gr…" at bounding box center [801, 382] width 228 height 61
click at [745, 352] on textarea "With gratitude to Hashem We’d like to inform you of the bris of our dear son/gr…" at bounding box center [801, 382] width 228 height 61
click at [738, 352] on textarea "With gratitude to Hashem We’d like to inform you of the bris of our dear son/gr…" at bounding box center [801, 382] width 228 height 61
click at [733, 426] on textarea "Sunday, May 8th Shacharis: 6:30 am Bris: 8:00 AM Ateres Leah Hall 805 Cross St …" at bounding box center [801, 470] width 228 height 88
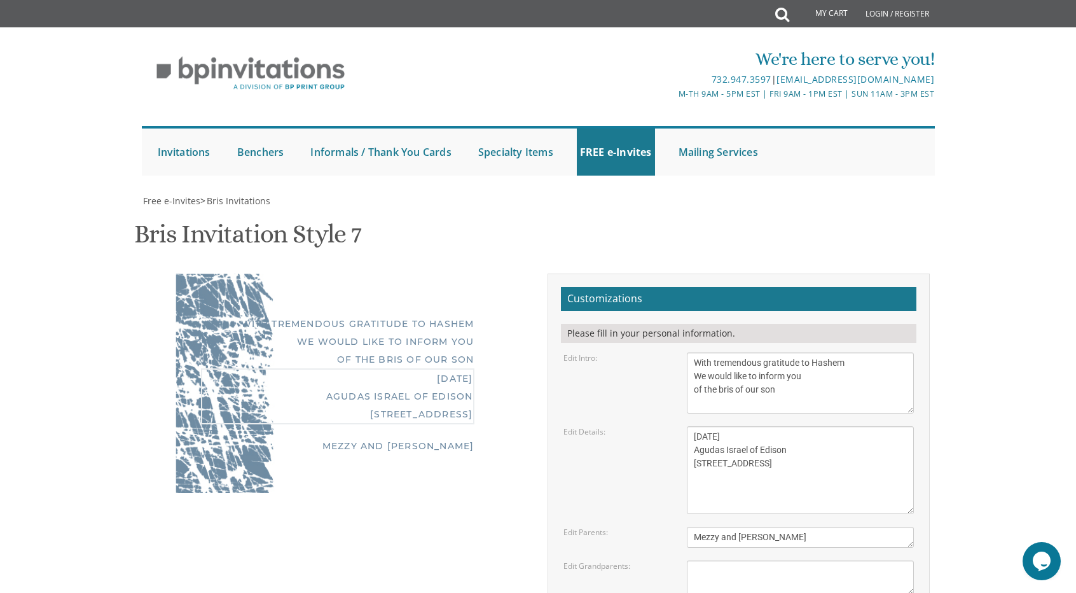
click at [716, 426] on textarea "Sunday, May 8th Shacharis: 6:30 am Bris: 8:00 AM Ateres Leah Hall 805 Cross St …" at bounding box center [801, 470] width 228 height 88
click at [582, 527] on label "Edit Parents:" at bounding box center [585, 532] width 45 height 11
click at [729, 560] on textarea "Michoel and Chana Friedman Yisroel and Rochel David" at bounding box center [801, 577] width 228 height 34
click at [591, 560] on div "Edit Grandparents: Michoel and Chana Friedman Yisroel and Rochel David" at bounding box center [739, 577] width 370 height 34
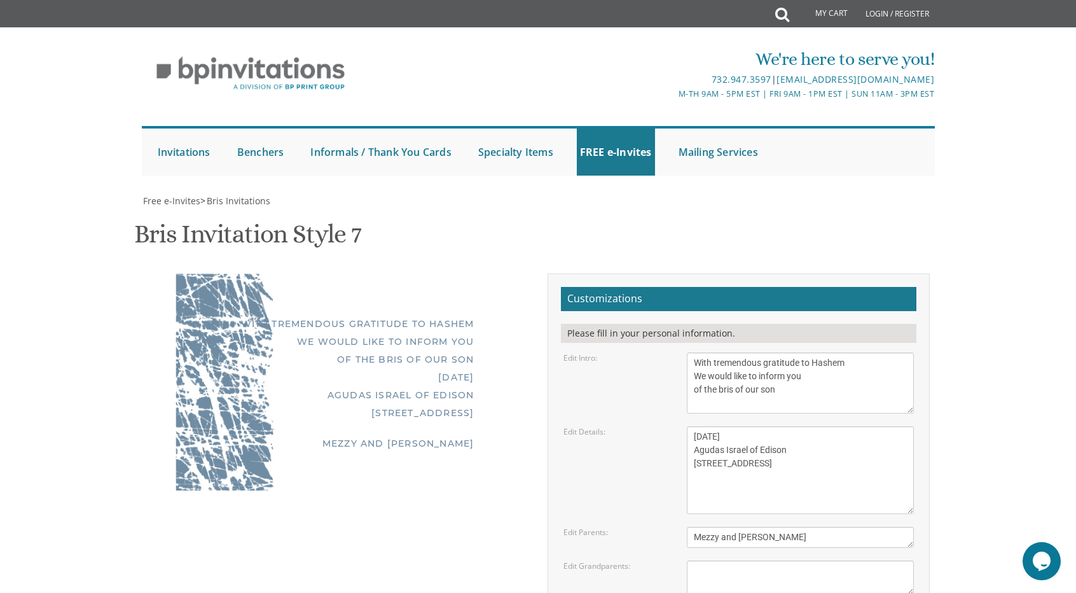
click at [599, 560] on label "Edit Grandparents:" at bounding box center [596, 565] width 67 height 11
click at [600, 560] on label "Edit Grandparents:" at bounding box center [596, 565] width 67 height 11
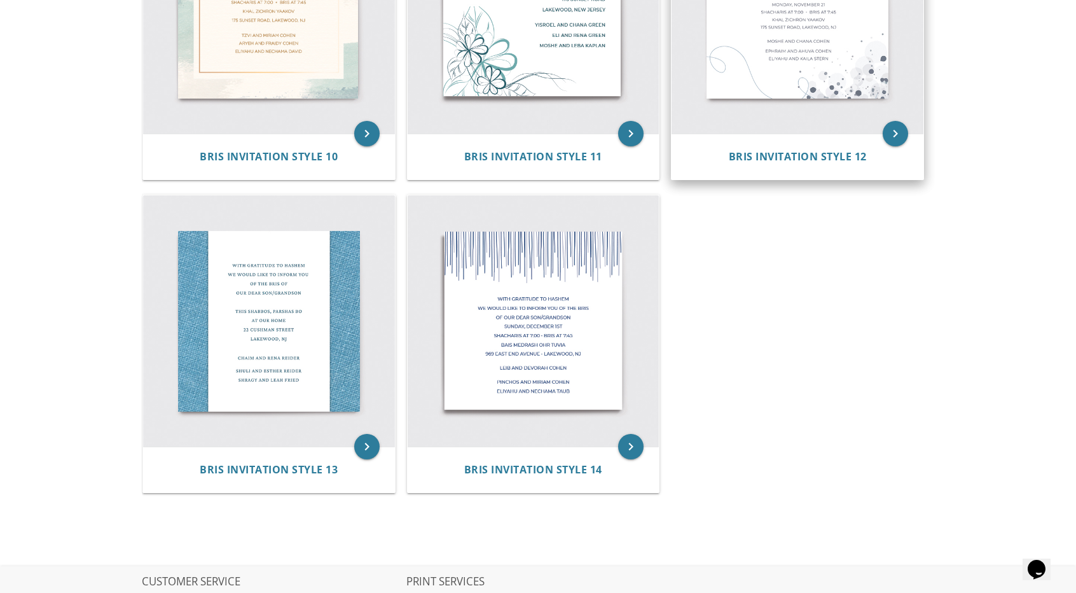
scroll to position [1081, 0]
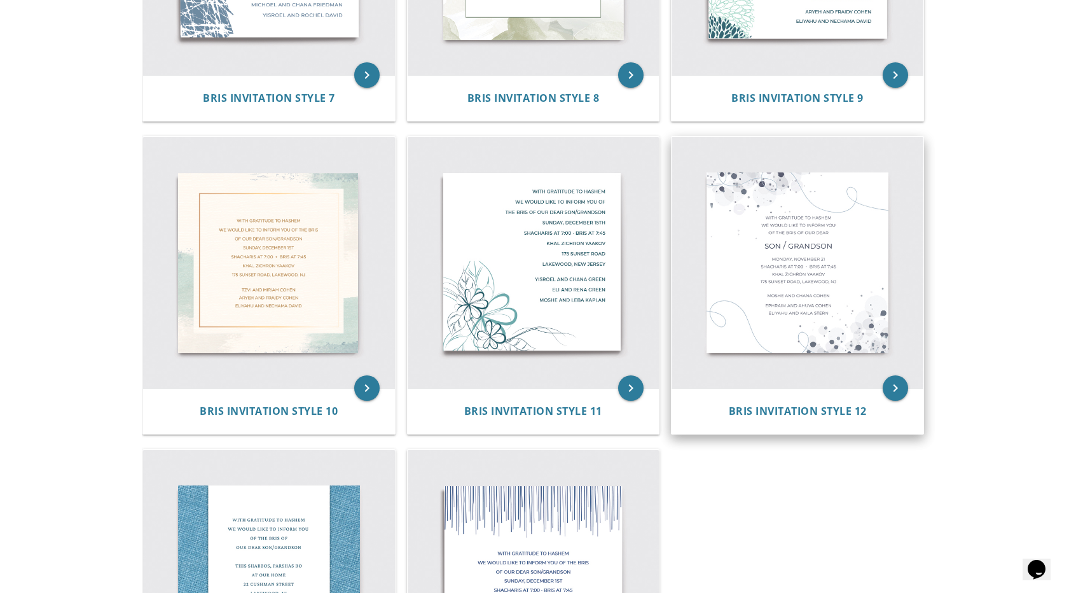
click at [781, 238] on img at bounding box center [797, 263] width 252 height 252
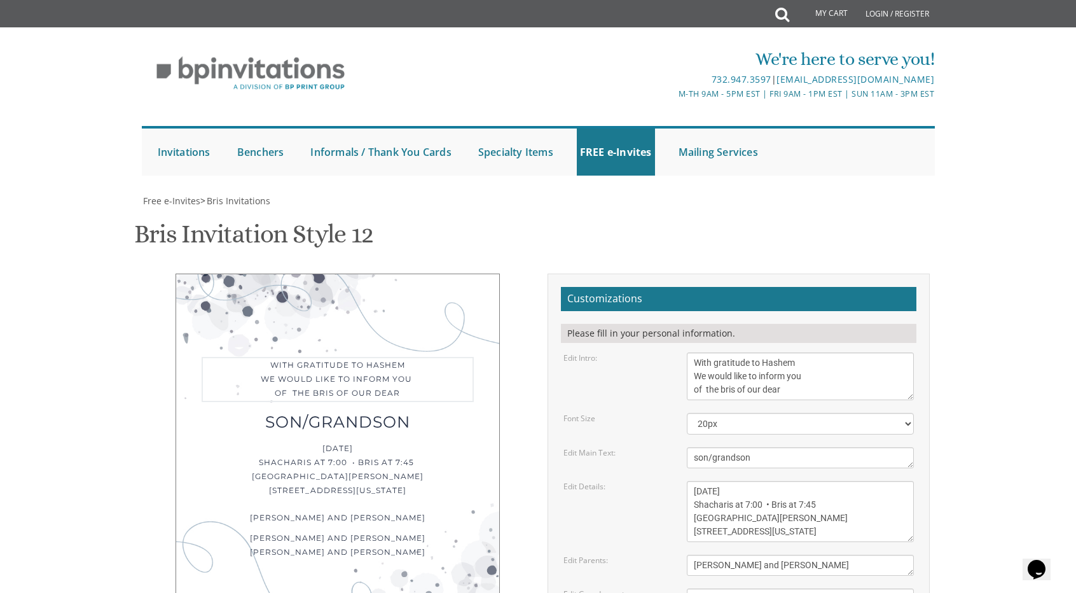
click at [824, 352] on textarea "With gratitude to Hashem We would like to inform you of the bris of our dear" at bounding box center [801, 376] width 228 height 48
click at [747, 413] on select "20px 30px 40px" at bounding box center [801, 424] width 228 height 22
click at [621, 287] on form "Customizations Please fill in your personal information. Edit Intro: With grati…" at bounding box center [738, 511] width 355 height 448
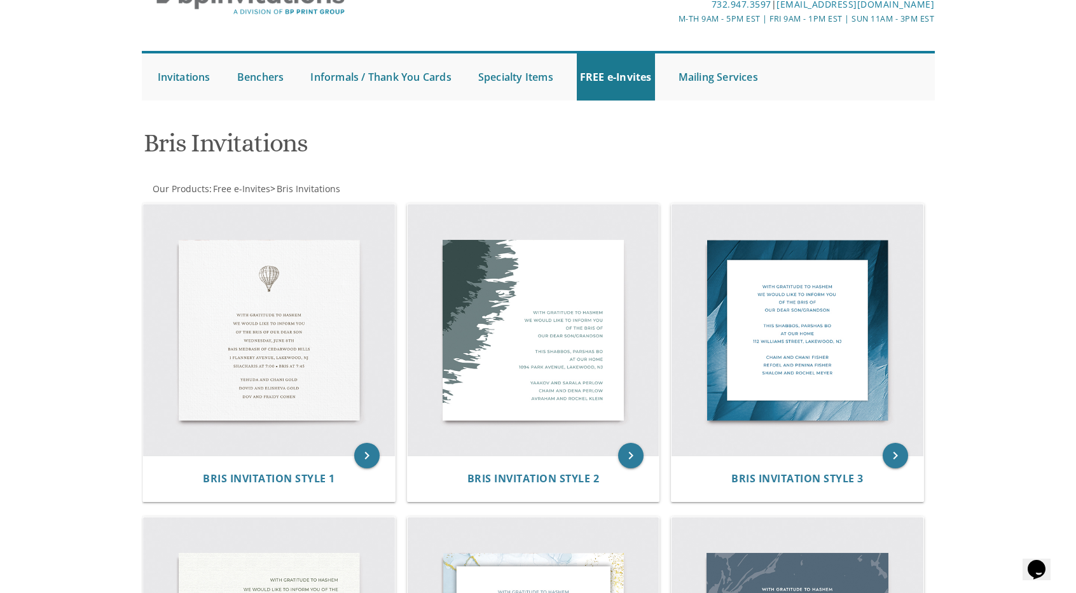
scroll to position [64, 0]
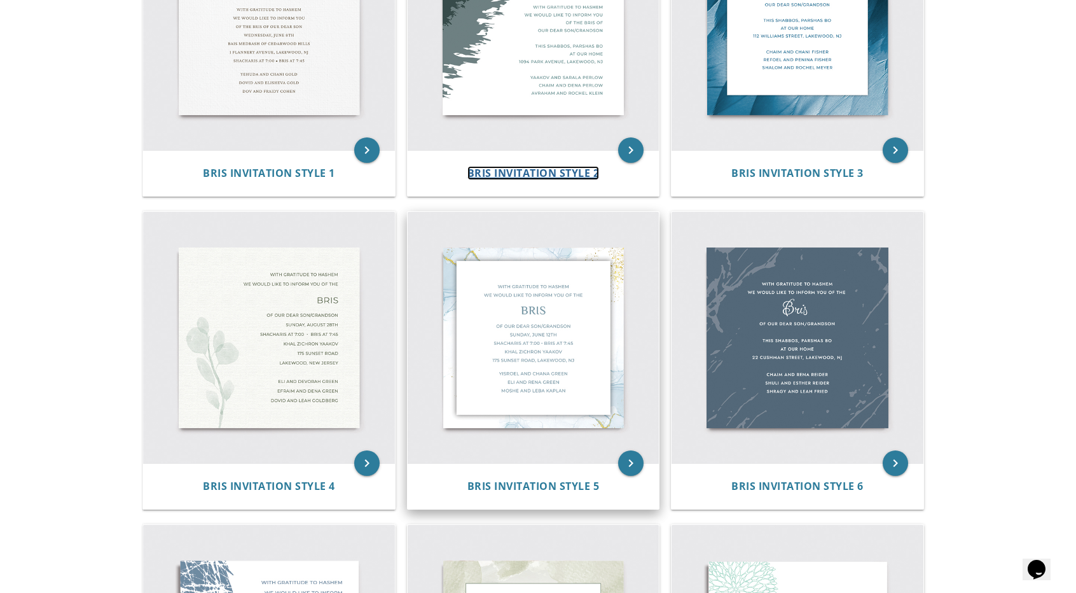
scroll to position [423, 0]
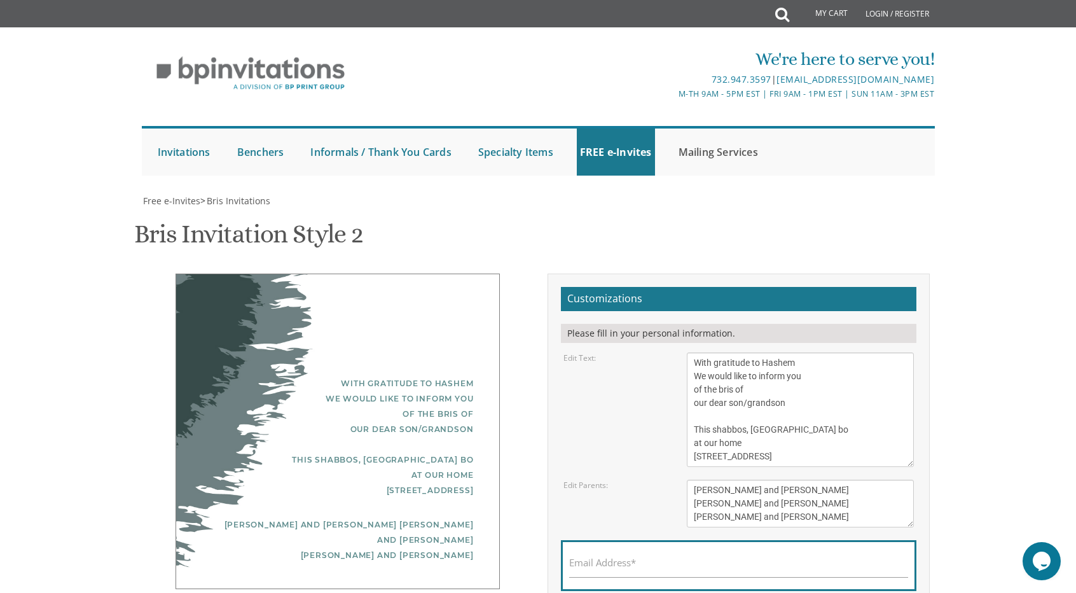
scroll to position [127, 0]
drag, startPoint x: 784, startPoint y: 270, endPoint x: 668, endPoint y: 212, distance: 130.0
click at [668, 287] on form "Customizations Please fill in your personal information. Edit Text: With gratit…" at bounding box center [738, 463] width 355 height 353
paste textarea "tremendous gratitude to Hashem We would like to inform you of the bris of our"
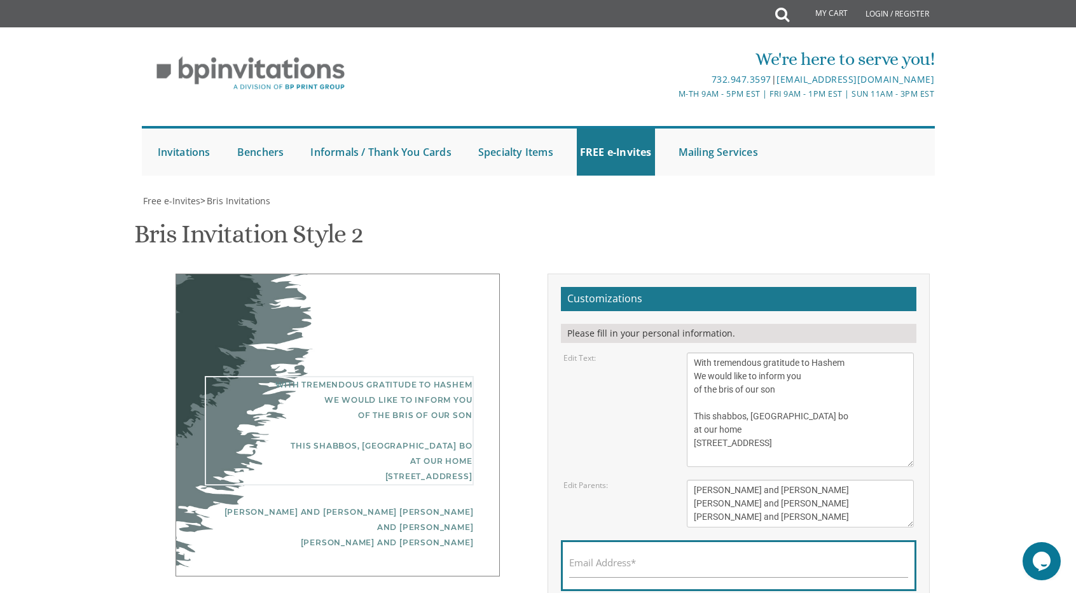
click at [794, 350] on form "Customizations Please fill in your personal information. Edit Text: With gratit…" at bounding box center [738, 463] width 355 height 353
drag, startPoint x: 825, startPoint y: 317, endPoint x: 651, endPoint y: 293, distance: 175.2
click at [651, 352] on div "Edit Text: With gratitude to Hashem We would like to inform you of the bris of …" at bounding box center [739, 409] width 370 height 114
paste textarea "ursday, October 16 Agudas Israel of Edison 1131 Raritan Ave, Highland Park"
type textarea "With tremendous gratitude to Hashem We would like to inform you of the bris of …"
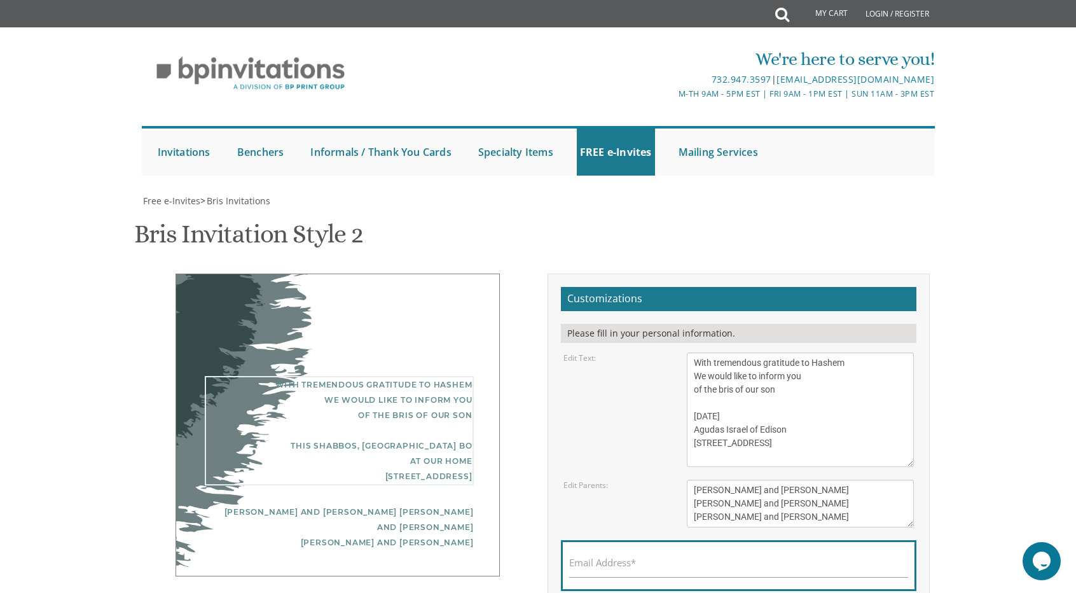
click at [644, 352] on div "Edit Text: With gratitude to Hashem We would like to inform you of the bris of …" at bounding box center [739, 409] width 370 height 114
drag, startPoint x: 808, startPoint y: 261, endPoint x: 577, endPoint y: 212, distance: 236.0
click at [577, 287] on form "Customizations Please fill in your personal information. Edit Text: With gratit…" at bounding box center [738, 463] width 355 height 353
paste textarea "Mezzy and [PERSON_NAME]"
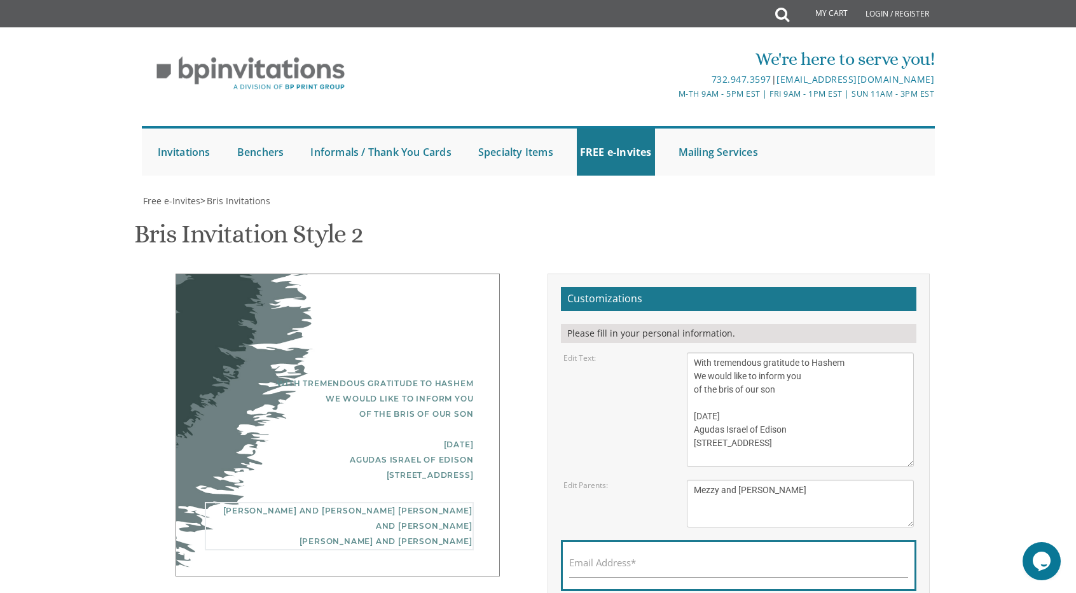
type textarea "Mezzy and [PERSON_NAME]"
click at [573, 479] on label "Edit Parents:" at bounding box center [585, 484] width 45 height 11
click at [846, 352] on textarea "With gratitude to Hashem We would like to inform you of the bris of our dear so…" at bounding box center [801, 409] width 228 height 114
click at [739, 352] on textarea "With gratitude to Hashem We would like to inform you of the bris of our dear so…" at bounding box center [801, 409] width 228 height 114
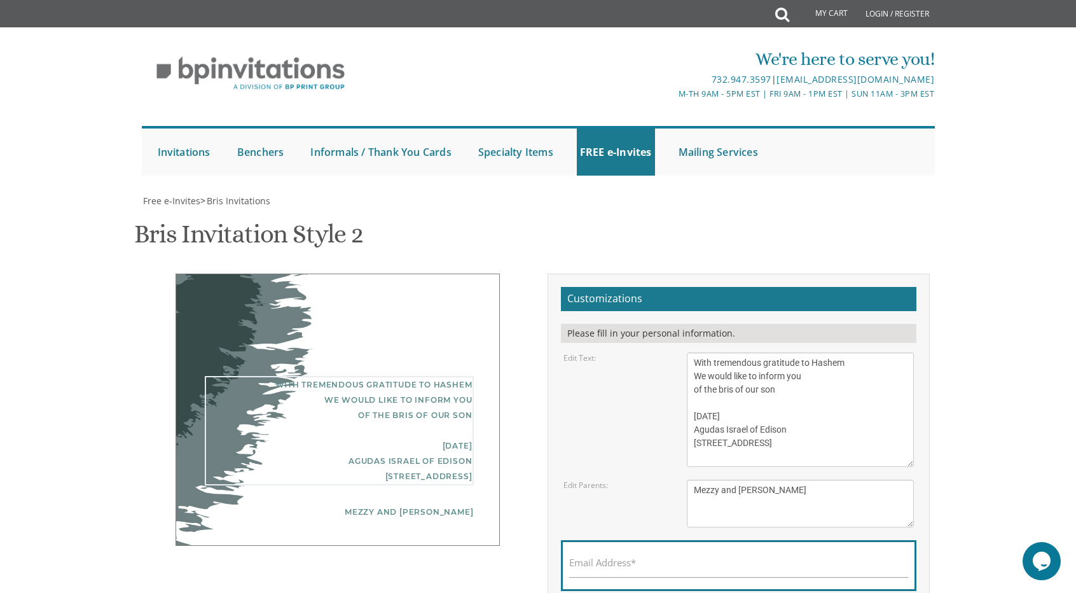
click at [851, 352] on textarea "With gratitude to Hashem We would like to inform you of the bris of our dear so…" at bounding box center [801, 409] width 228 height 114
click at [734, 352] on textarea "With gratitude to Hashem We would like to inform you of the bris of our dear so…" at bounding box center [801, 409] width 228 height 114
type textarea "With gratitude to Hashem We would like to inform you of the bris of our son Thu…"
click at [486, 273] on div "With tremendous gratitude to Hashem We would like to inform you of the bris of …" at bounding box center [338, 409] width 324 height 272
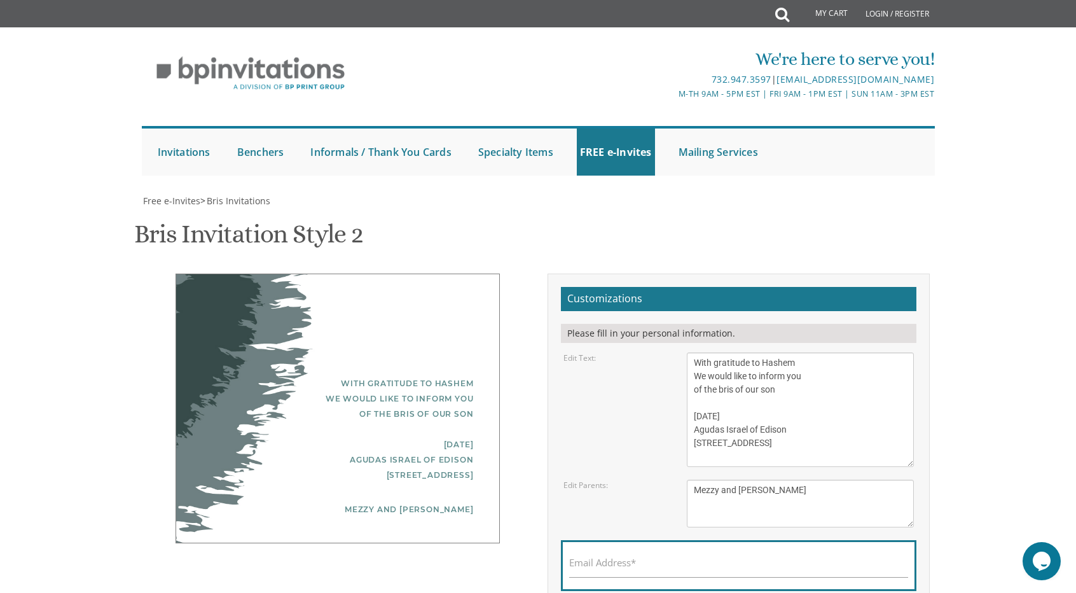
click at [652, 540] on div "Email Address*" at bounding box center [738, 565] width 355 height 51
click at [647, 540] on div "Email Address*" at bounding box center [738, 565] width 355 height 51
click at [603, 556] on label "Email Address*" at bounding box center [602, 562] width 67 height 13
click at [603, 561] on input "Email Address*" at bounding box center [738, 569] width 339 height 16
type input "[EMAIL_ADDRESS][DOMAIN_NAME]"
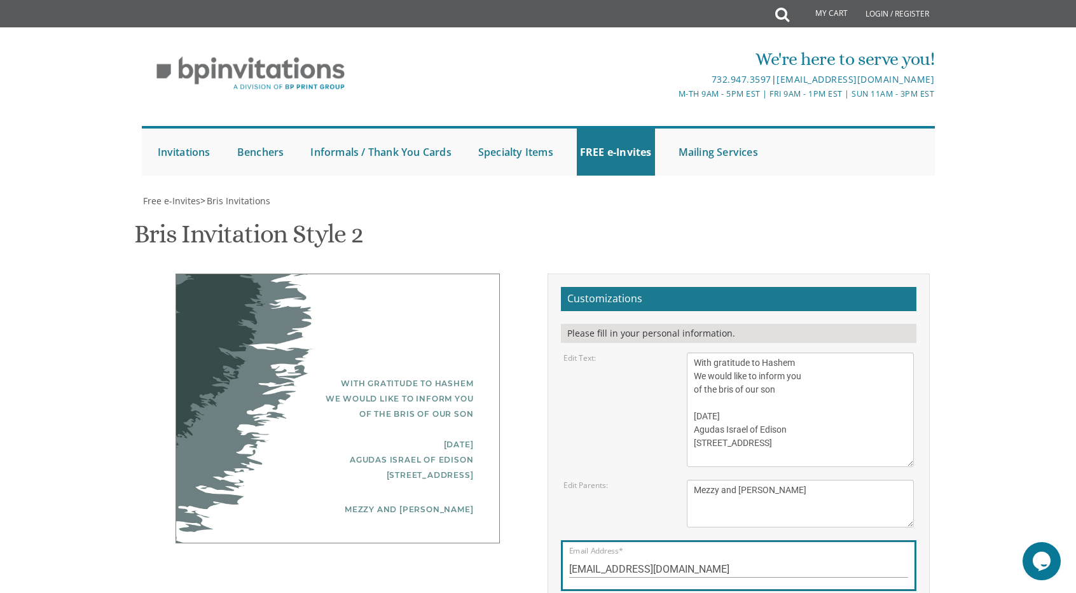
drag, startPoint x: 843, startPoint y: 254, endPoint x: 689, endPoint y: 228, distance: 156.0
click at [689, 352] on textarea "With gratitude to Hashem We would like to inform you of the bris of our dear so…" at bounding box center [801, 409] width 228 height 114
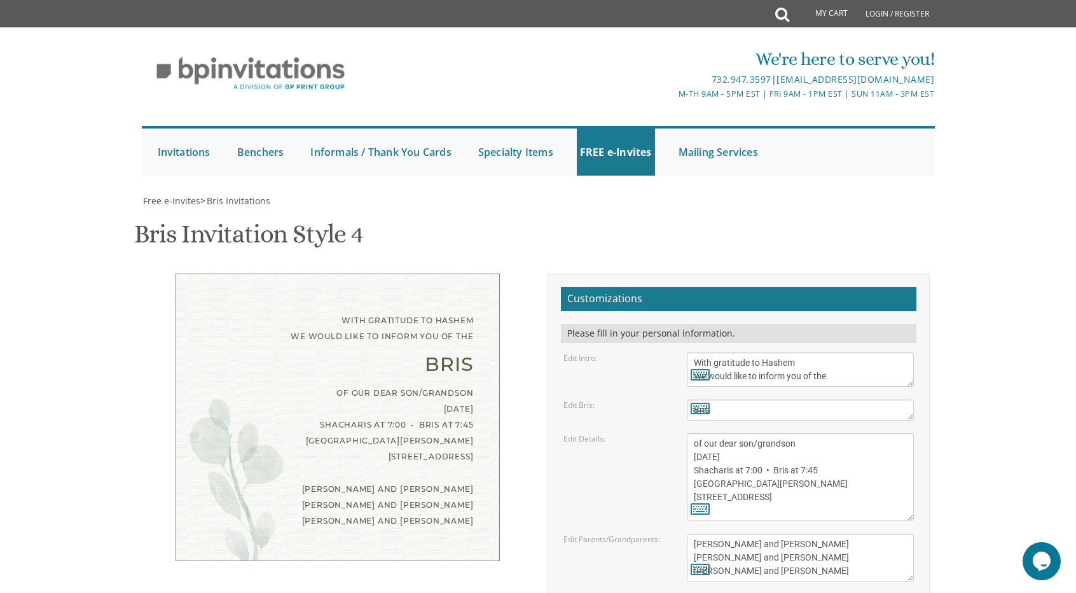
scroll to position [64, 0]
click at [612, 352] on div "Edit Intro:" at bounding box center [615, 357] width 123 height 11
click at [713, 352] on textarea "With gratitude to Hashem We would like to inform you of the" at bounding box center [801, 369] width 228 height 34
type textarea "With tremendous gratitude to Hashem We would like to inform you of the"
click at [610, 352] on div "Edit Intro: With gratitude to Hashem We would like to inform you of the" at bounding box center [739, 369] width 370 height 34
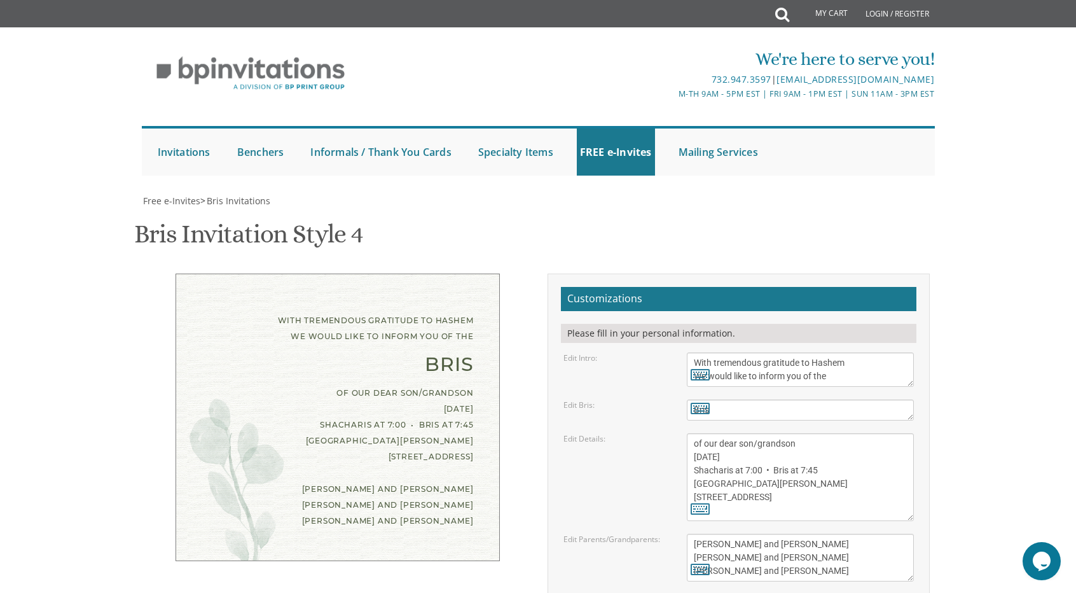
click at [780, 433] on textarea "of our dear son/grandson [DATE] Shacharis at 7:00 • Bris at 7:45 [GEOGRAPHIC_DA…" at bounding box center [801, 477] width 228 height 88
click at [791, 433] on textarea "of our dear son/grandson [DATE] Shacharis at 7:00 • Bris at 7:45 [GEOGRAPHIC_DA…" at bounding box center [801, 477] width 228 height 88
drag, startPoint x: 778, startPoint y: 452, endPoint x: 689, endPoint y: 395, distance: 105.8
click at [689, 433] on textarea "of our dear son/grandson [DATE] Shacharis at 7:00 • Bris at 7:45 [GEOGRAPHIC_DA…" at bounding box center [801, 477] width 228 height 88
paste textarea "[DATE] Agudas Israel of Edison [STREET_ADDRESS]"
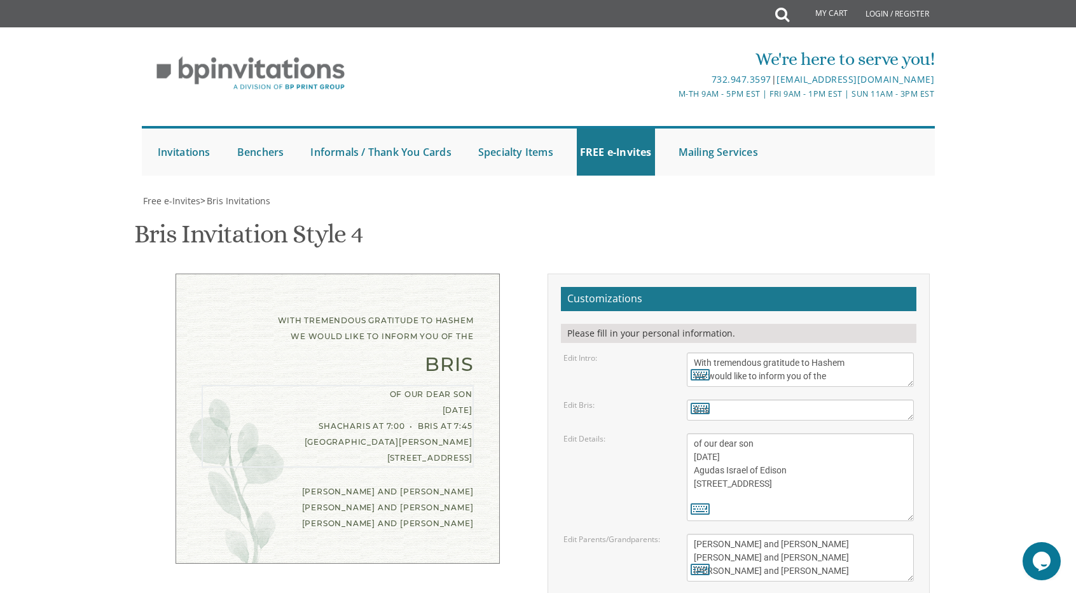
click at [788, 434] on textarea "of our dear son/grandson [DATE] Shacharis at 7:00 • Bris at 7:45 [GEOGRAPHIC_DA…" at bounding box center [801, 477] width 228 height 88
type textarea "of our dear son [DATE] Agudas Israel of Edison [STREET_ADDRESS]"
click at [652, 446] on div "Edit Details: of our dear son/grandson [DATE] Shacharis at 7:00 • Bris at 7:45 …" at bounding box center [739, 477] width 370 height 88
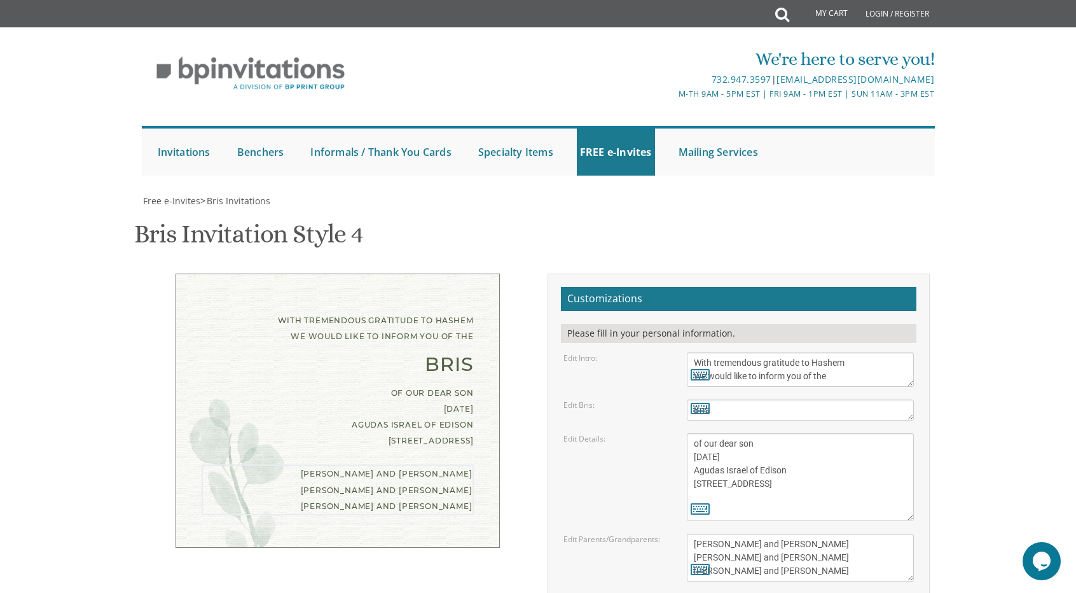
drag, startPoint x: 805, startPoint y: 507, endPoint x: 656, endPoint y: 476, distance: 152.0
click at [656, 533] on div "Edit Parents/Grandparents: [PERSON_NAME] and [PERSON_NAME] [PERSON_NAME] and [P…" at bounding box center [739, 557] width 370 height 48
type textarea "Mezzy and [PERSON_NAME]"
click at [638, 448] on div "Edit Details: of our dear son/grandson [DATE] Shacharis at 7:00 • Bris at 7:45 …" at bounding box center [739, 477] width 370 height 88
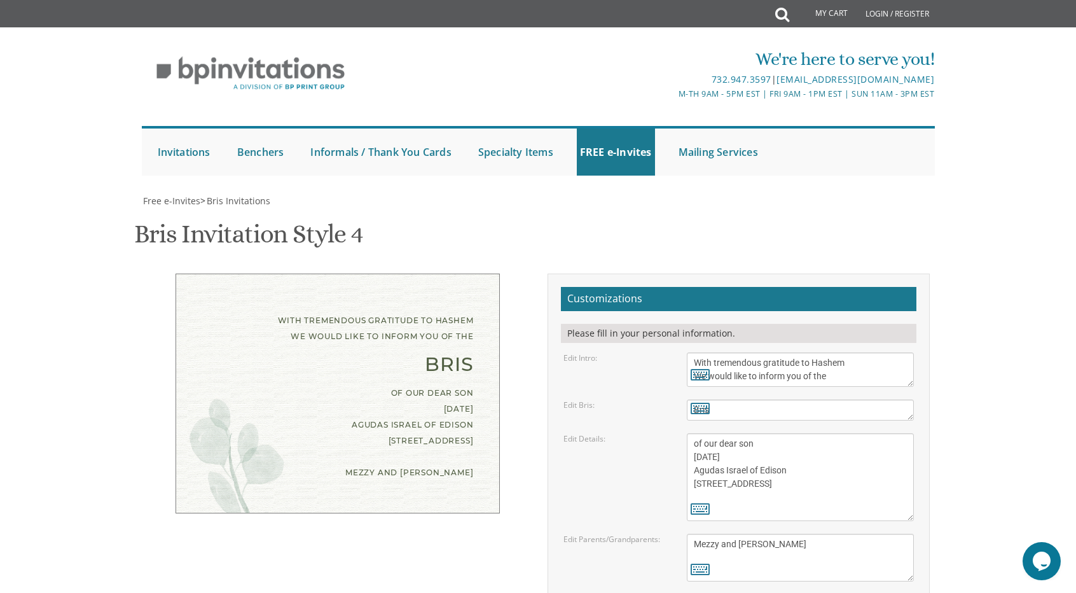
click at [468, 465] on div "With tremendous gratitude to Hashem We would like to inform you of the Bris of …" at bounding box center [538, 494] width 802 height 443
type input "[EMAIL_ADDRESS][DOMAIN_NAME]"
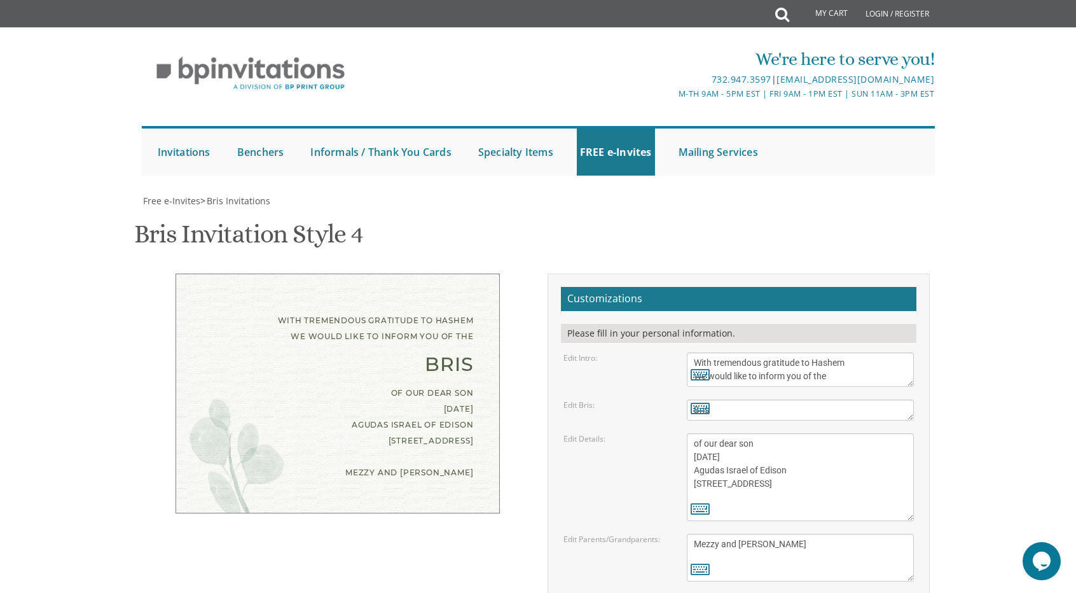
click at [495, 315] on div "With tremendous gratitude to Hashem We would like to inform you of the Bris of …" at bounding box center [338, 393] width 324 height 240
click at [786, 433] on textarea "of our dear son/grandson [DATE] Shacharis at 7:00 • Bris at 7:45 [GEOGRAPHIC_DA…" at bounding box center [801, 477] width 228 height 88
click at [849, 433] on textarea "of our dear son/grandson [DATE] Shacharis at 7:00 • Bris at 7:45 [GEOGRAPHIC_DA…" at bounding box center [801, 477] width 228 height 88
click at [654, 433] on div "Edit Details: of our dear son/grandson [DATE] Shacharis at 7:00 • Bris at 7:45 …" at bounding box center [739, 477] width 370 height 88
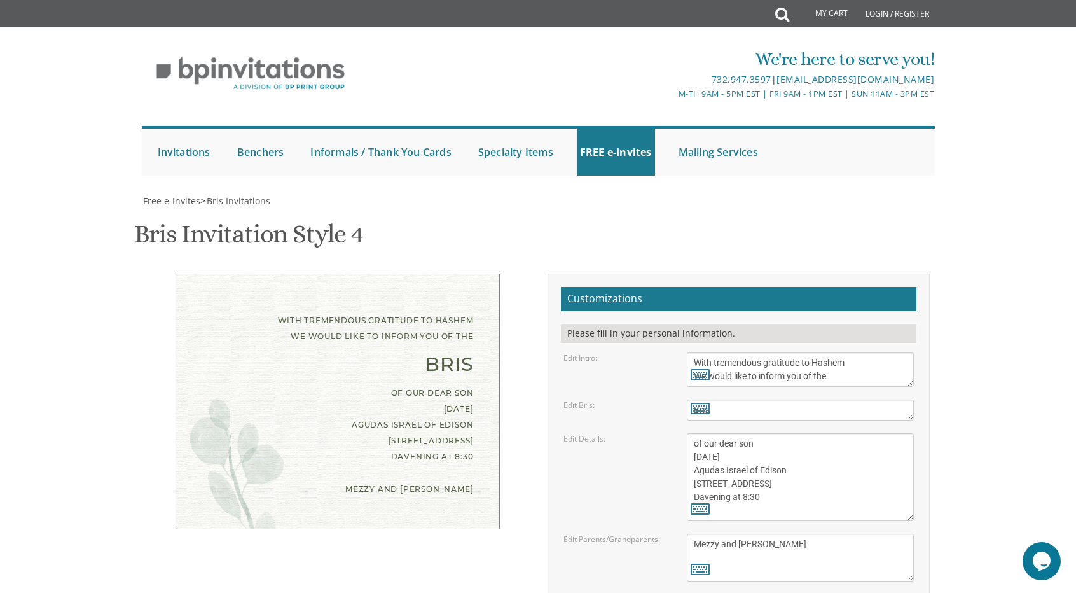
click at [623, 433] on div "Edit Details: of our dear son/grandson [DATE] Shacharis at 7:00 • Bris at 7:45 …" at bounding box center [739, 477] width 370 height 88
click at [712, 433] on textarea "of our dear son/grandson [DATE] Shacharis at 7:00 • Bris at 7:45 [GEOGRAPHIC_DA…" at bounding box center [801, 477] width 228 height 88
type textarea "of our dear son [DATE] Agudas Israel of Edison [STREET_ADDRESS] Shachris at 8:30"
click at [649, 433] on div "Edit Details: of our dear son/grandson [DATE] Shacharis at 7:00 • Bris at 7:45 …" at bounding box center [739, 477] width 370 height 88
